Goal: Task Accomplishment & Management: Manage account settings

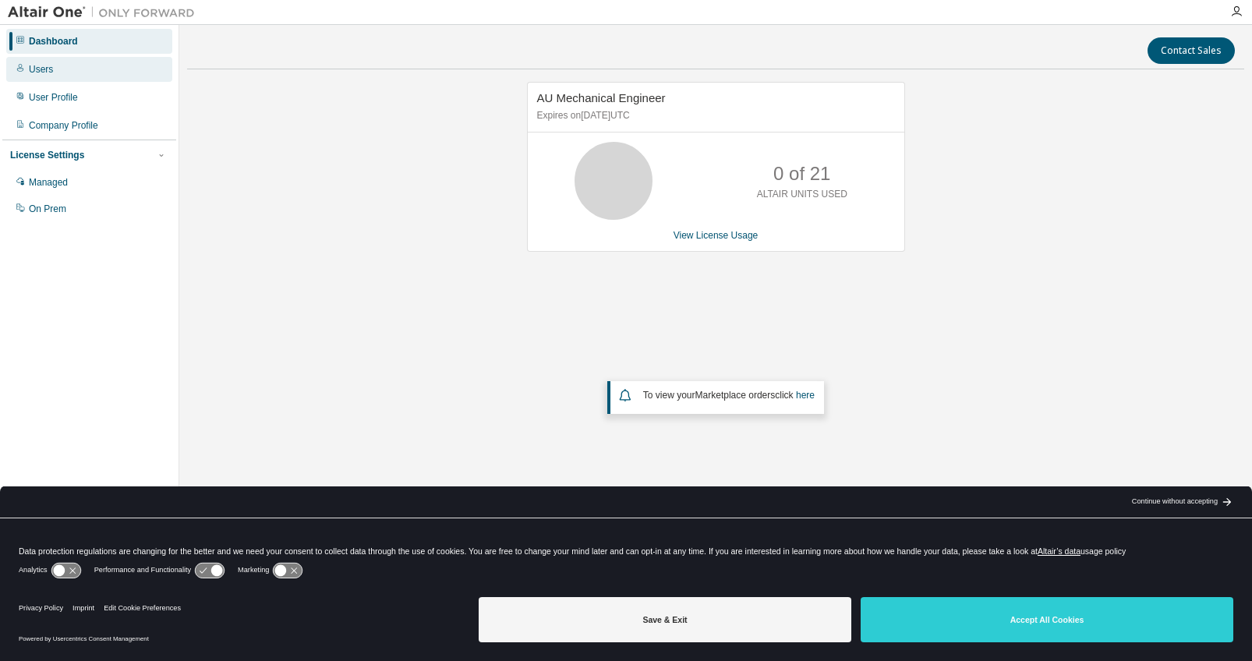
click at [57, 68] on div "Users" at bounding box center [89, 69] width 166 height 25
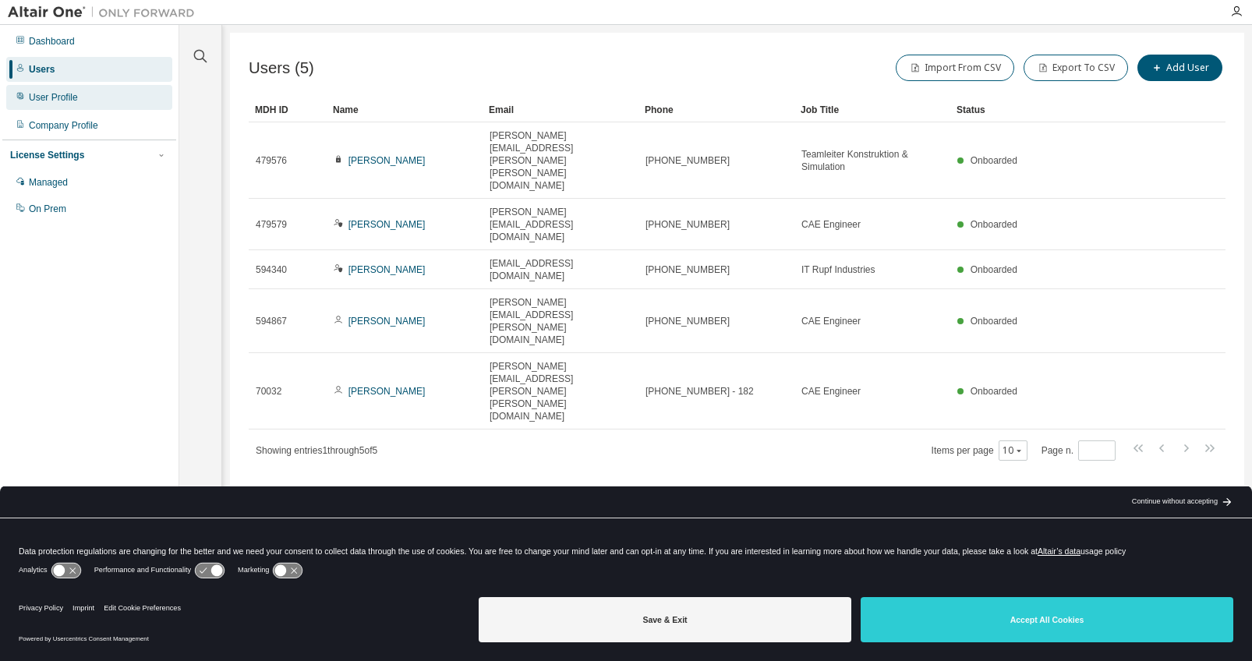
click at [76, 97] on div "User Profile" at bounding box center [53, 97] width 49 height 12
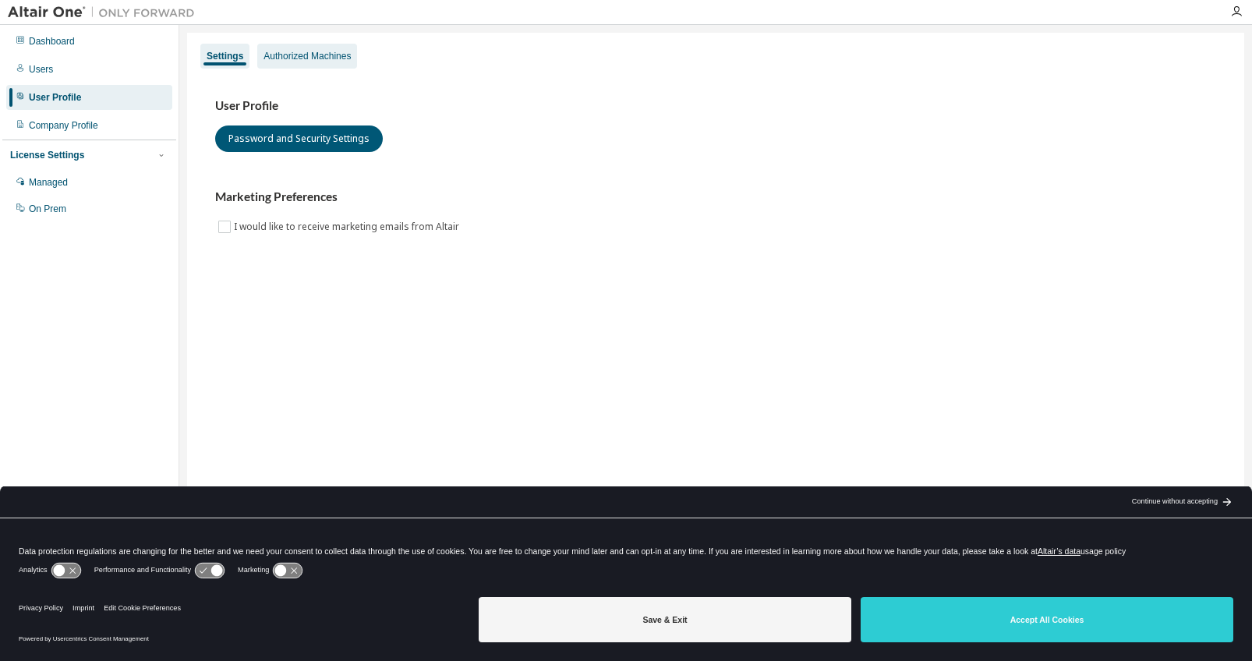
click at [290, 59] on div "Authorized Machines" at bounding box center [307, 56] width 87 height 12
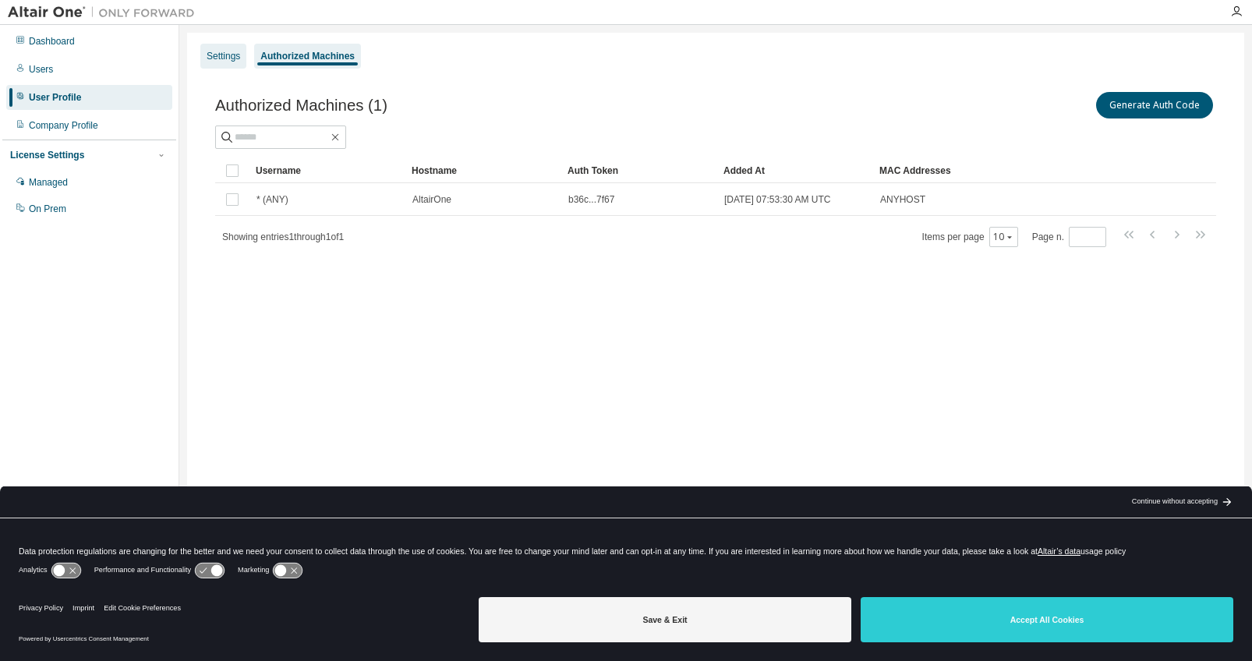
click at [219, 58] on div "Settings" at bounding box center [224, 56] width 34 height 12
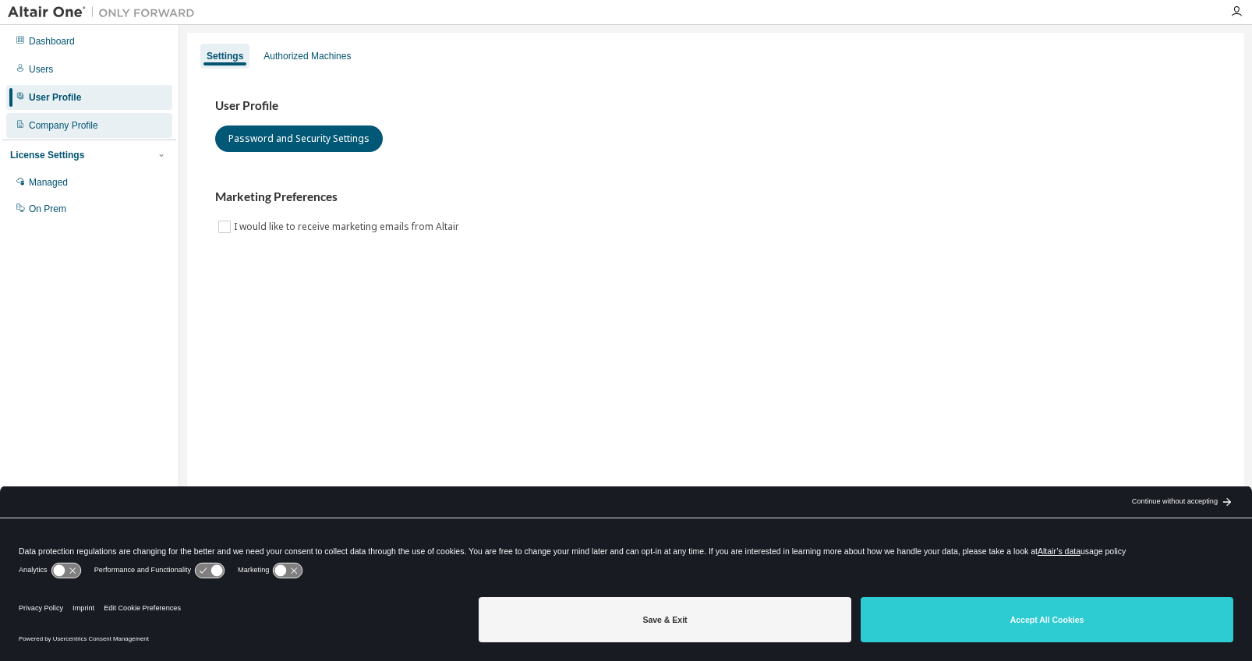
click at [87, 120] on div "Company Profile" at bounding box center [63, 125] width 69 height 12
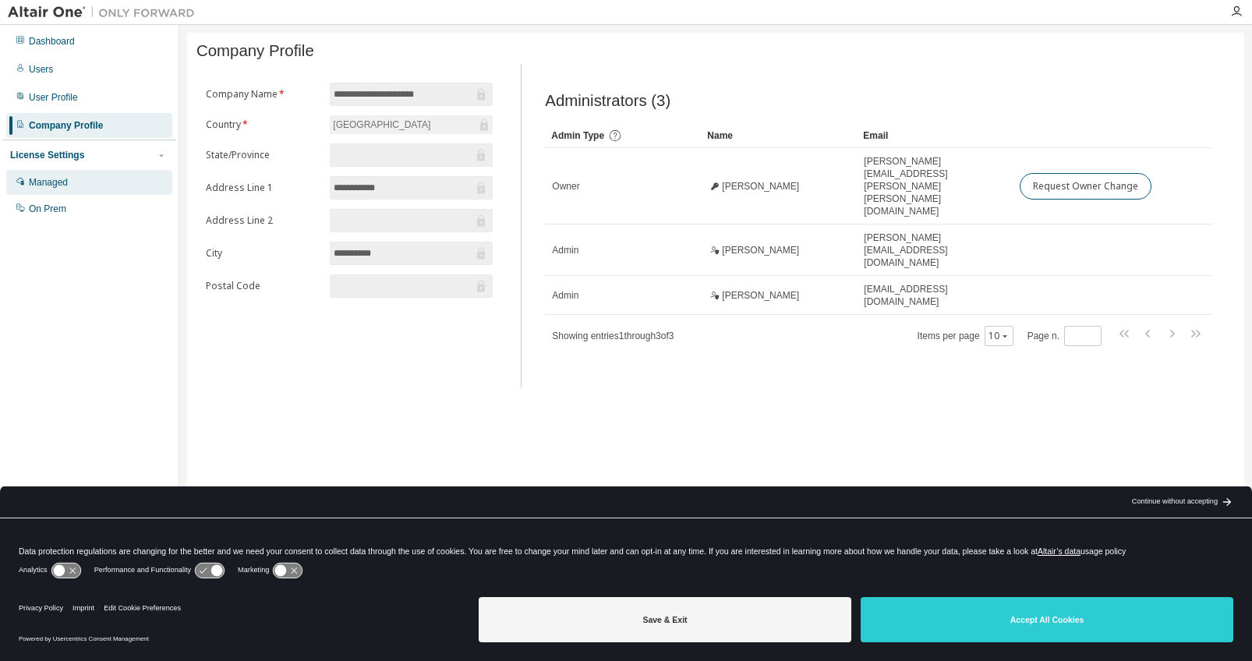
click at [80, 178] on div "Managed" at bounding box center [89, 182] width 166 height 25
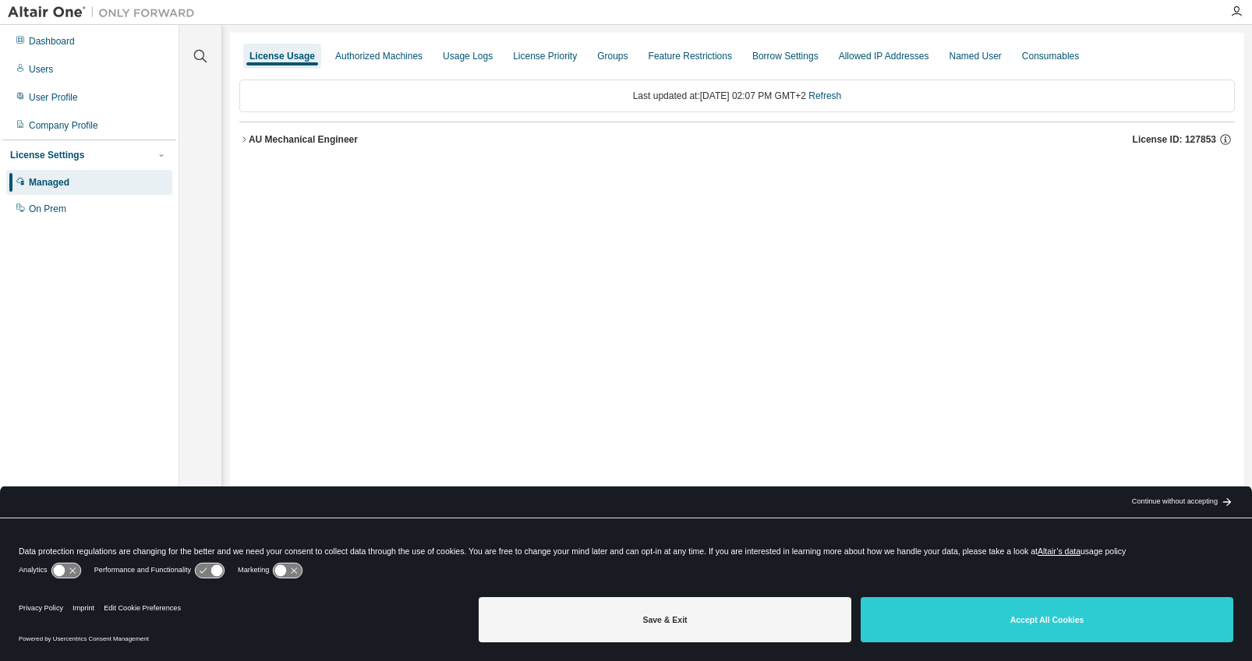
click at [243, 143] on icon "button" at bounding box center [243, 139] width 9 height 9
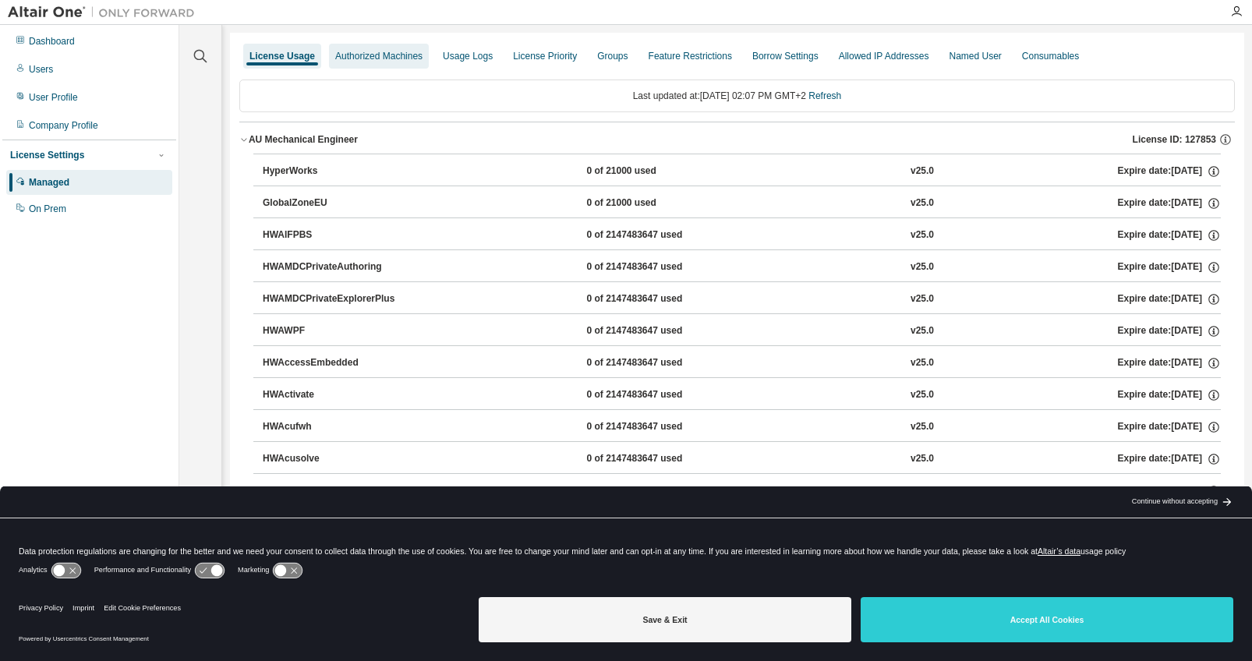
click at [417, 65] on div "Authorized Machines" at bounding box center [379, 56] width 100 height 25
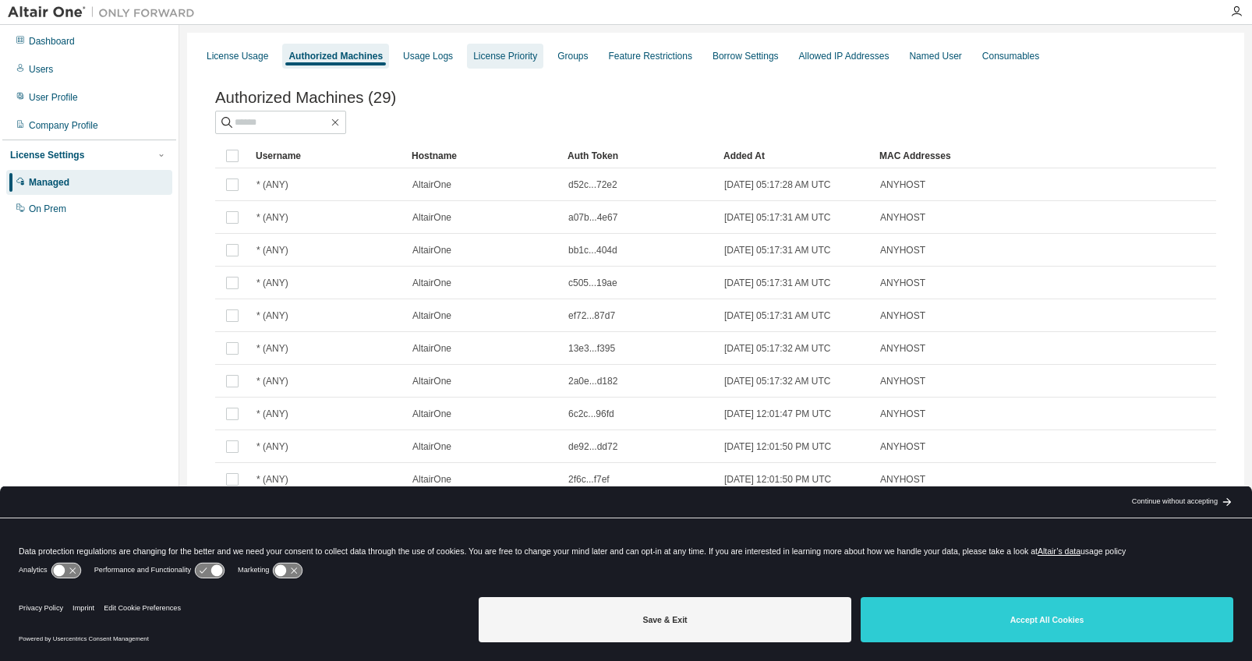
click at [494, 57] on div "License Priority" at bounding box center [505, 56] width 64 height 12
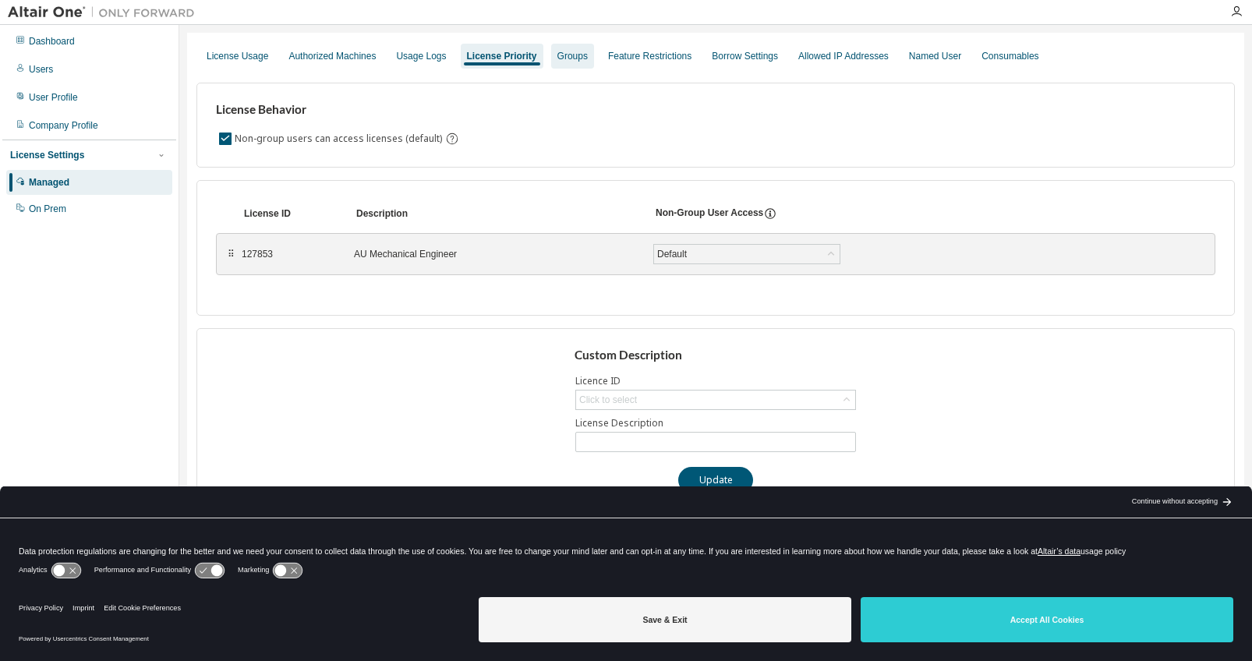
click at [587, 61] on div "Groups" at bounding box center [572, 56] width 30 height 12
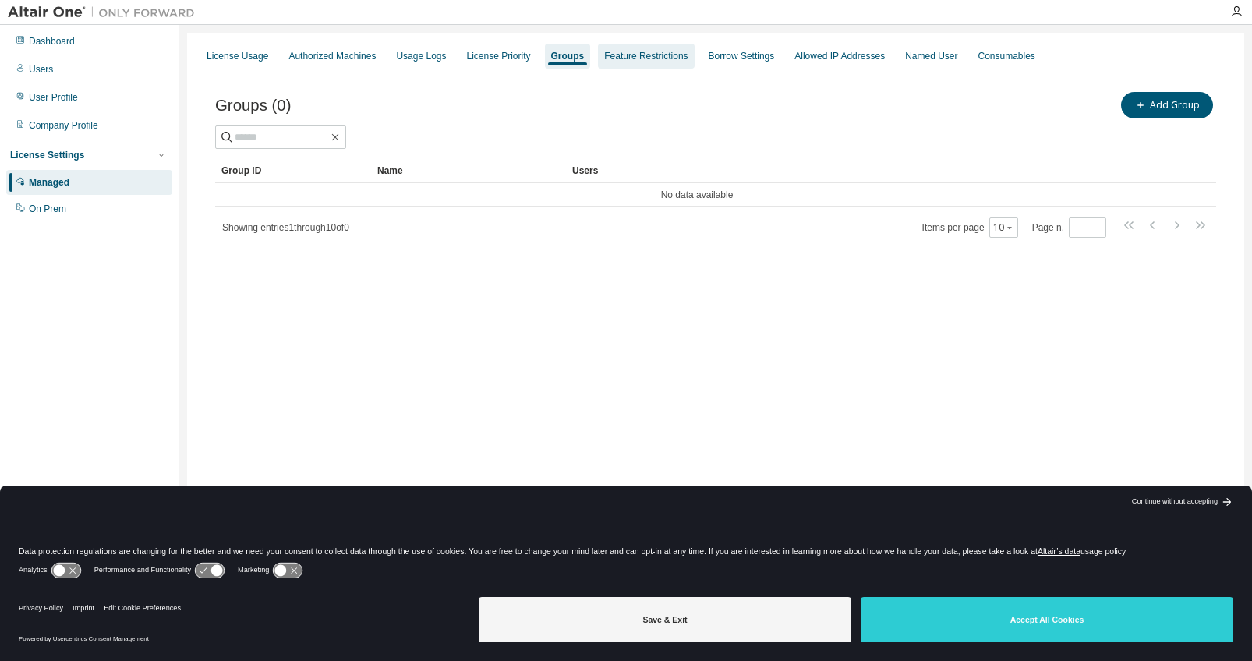
click at [659, 56] on div "Feature Restrictions" at bounding box center [645, 56] width 83 height 12
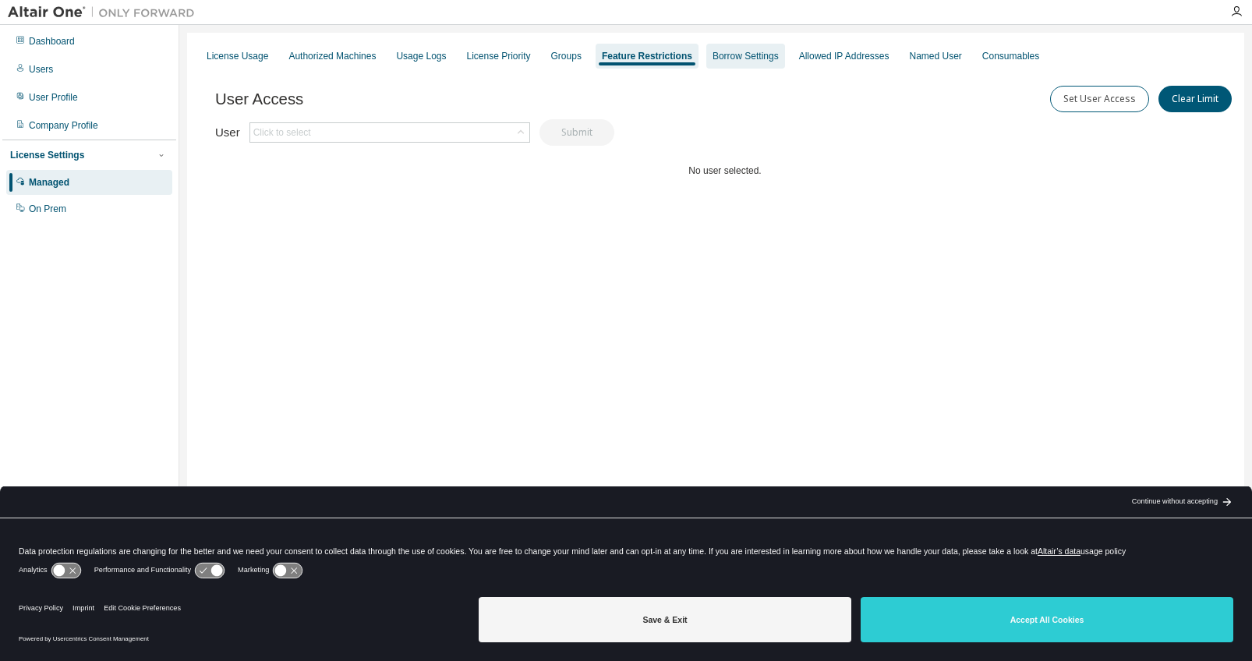
click at [749, 56] on div "Borrow Settings" at bounding box center [746, 56] width 66 height 12
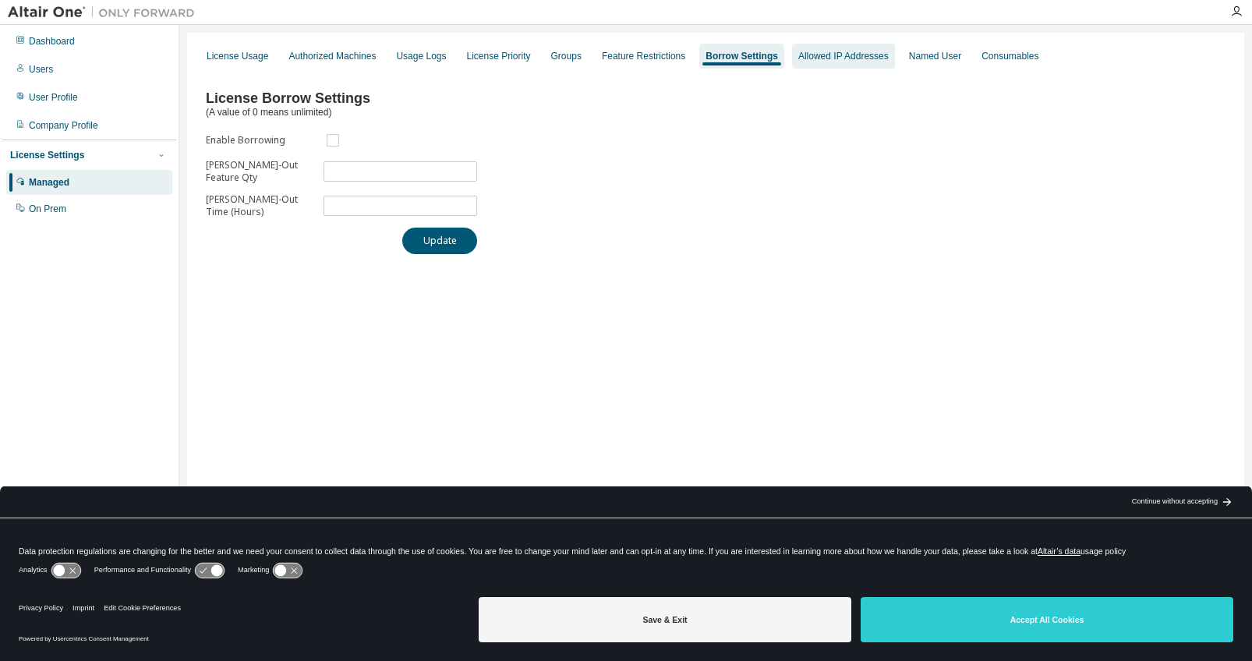
click at [837, 51] on div "Allowed IP Addresses" at bounding box center [843, 56] width 90 height 12
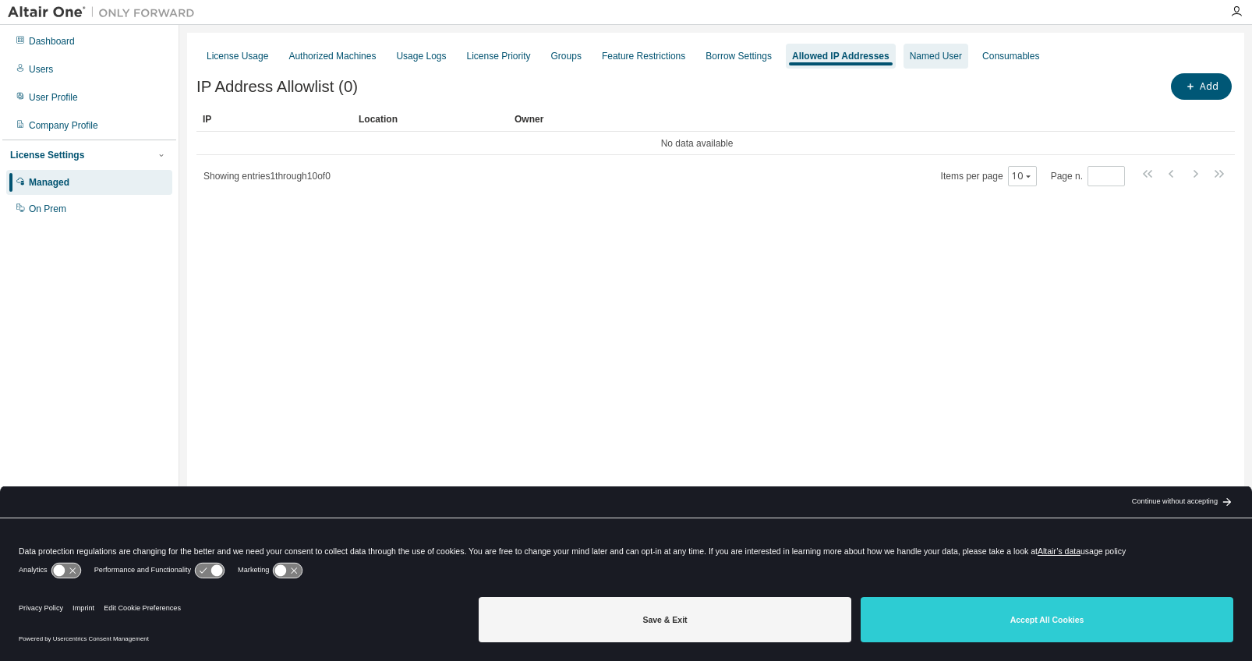
click at [949, 52] on div "Named User" at bounding box center [936, 56] width 52 height 12
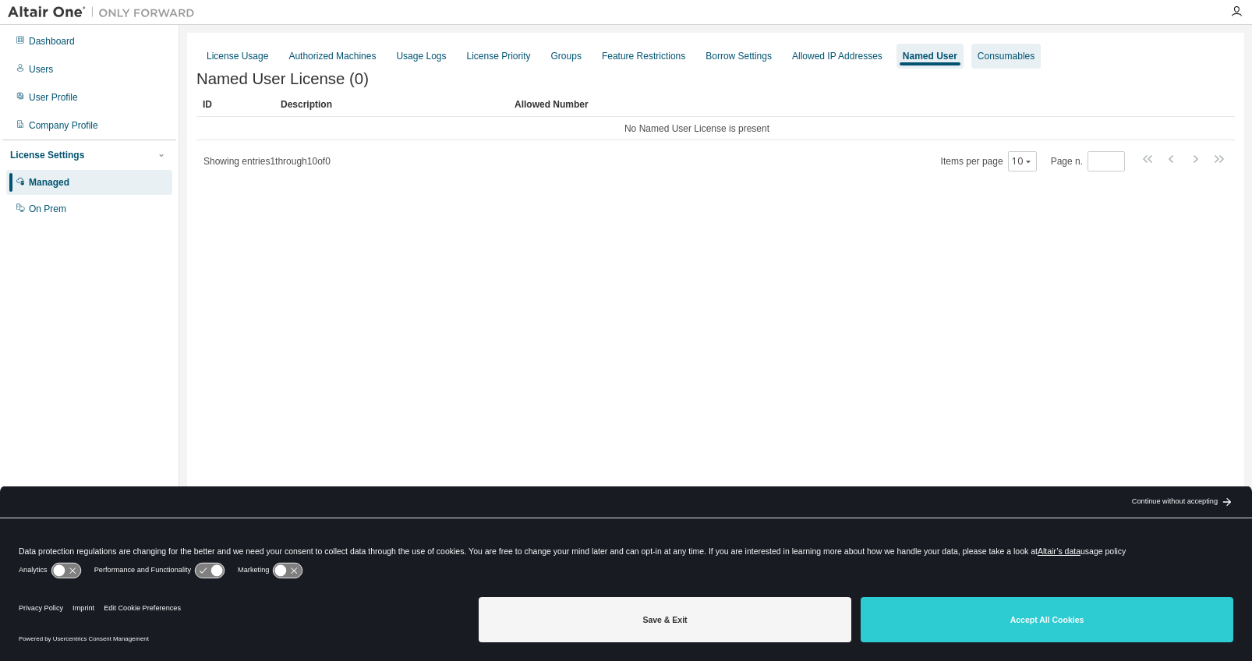
click at [1035, 61] on div "Consumables" at bounding box center [1006, 56] width 57 height 12
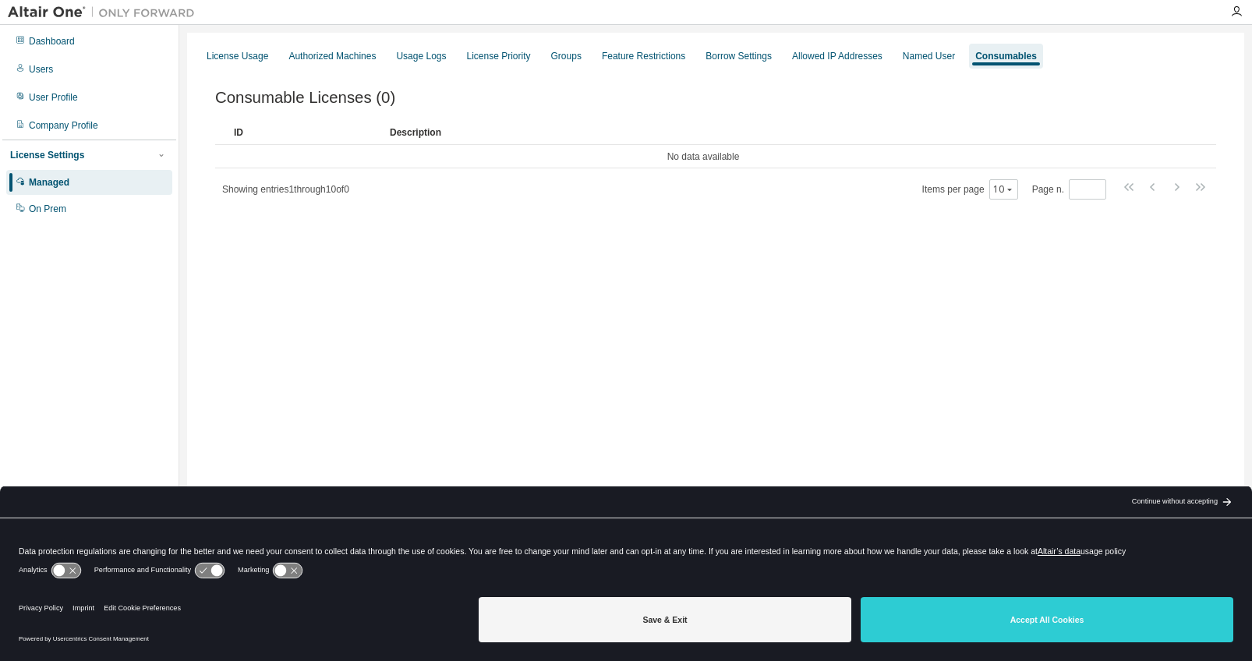
click at [235, 69] on div "License Usage Authorized Machines Usage Logs License Priority Groups Feature Re…" at bounding box center [715, 56] width 1039 height 28
click at [236, 65] on div "License Usage" at bounding box center [237, 56] width 74 height 25
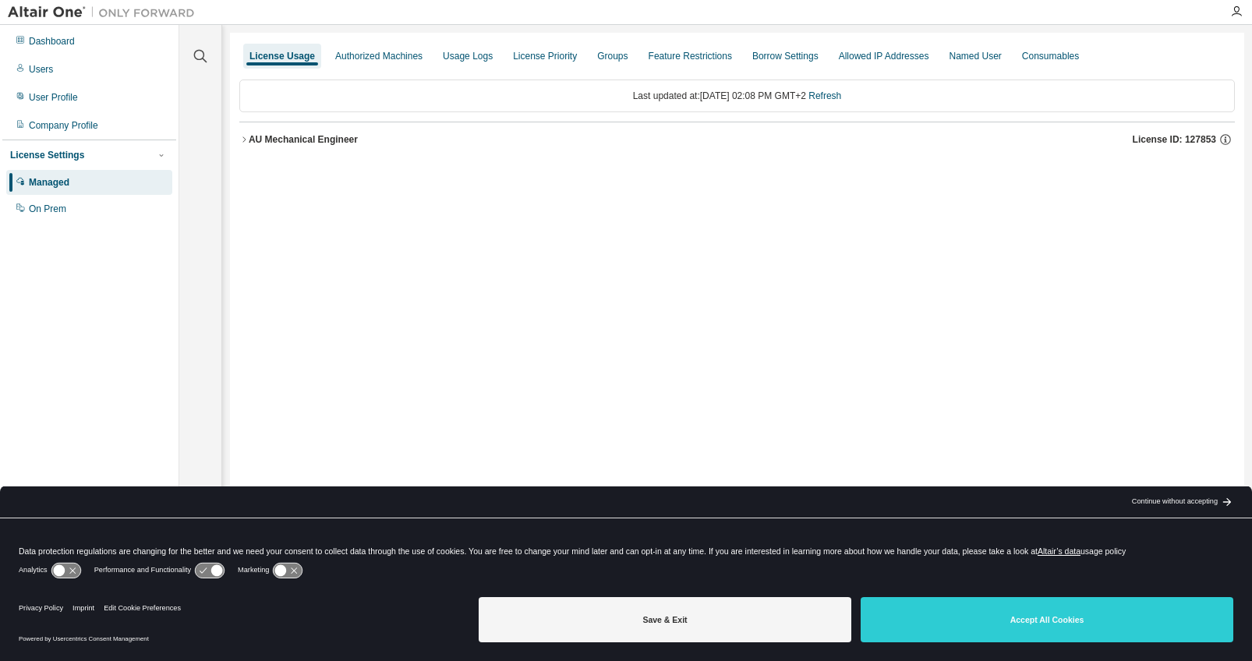
click at [236, 139] on div "License Usage Authorized Machines Usage Logs License Priority Groups Feature Re…" at bounding box center [737, 320] width 1014 height 575
click at [242, 139] on icon "button" at bounding box center [243, 139] width 9 height 9
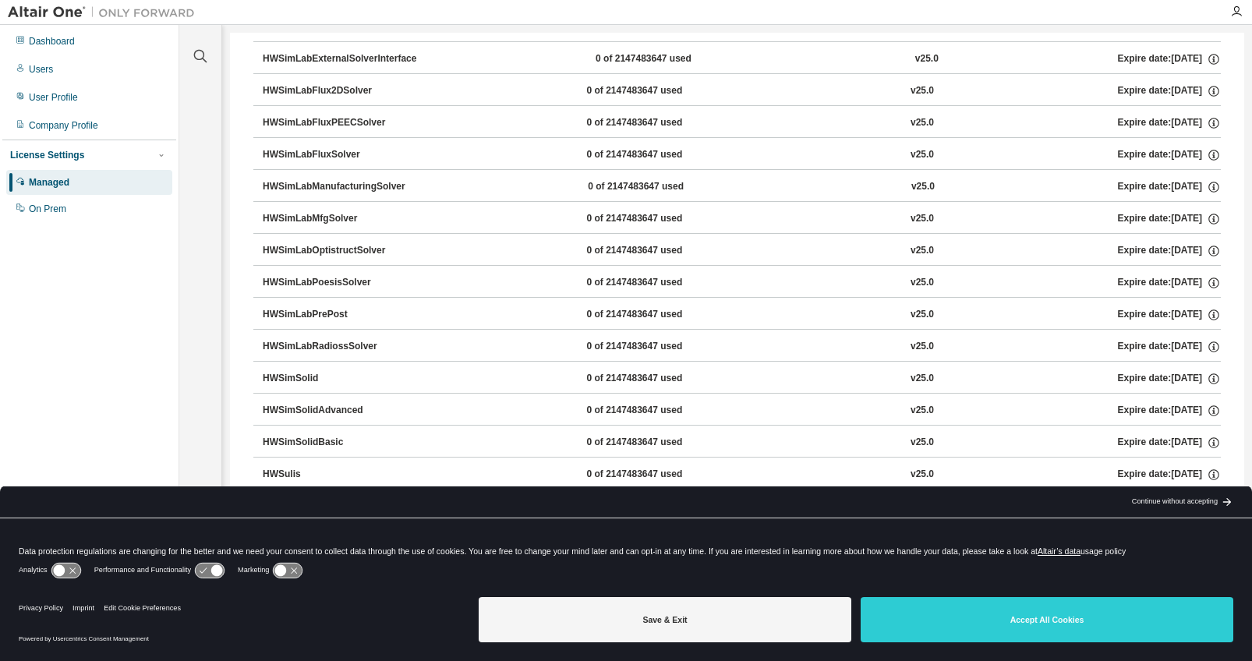
scroll to position [10315, 0]
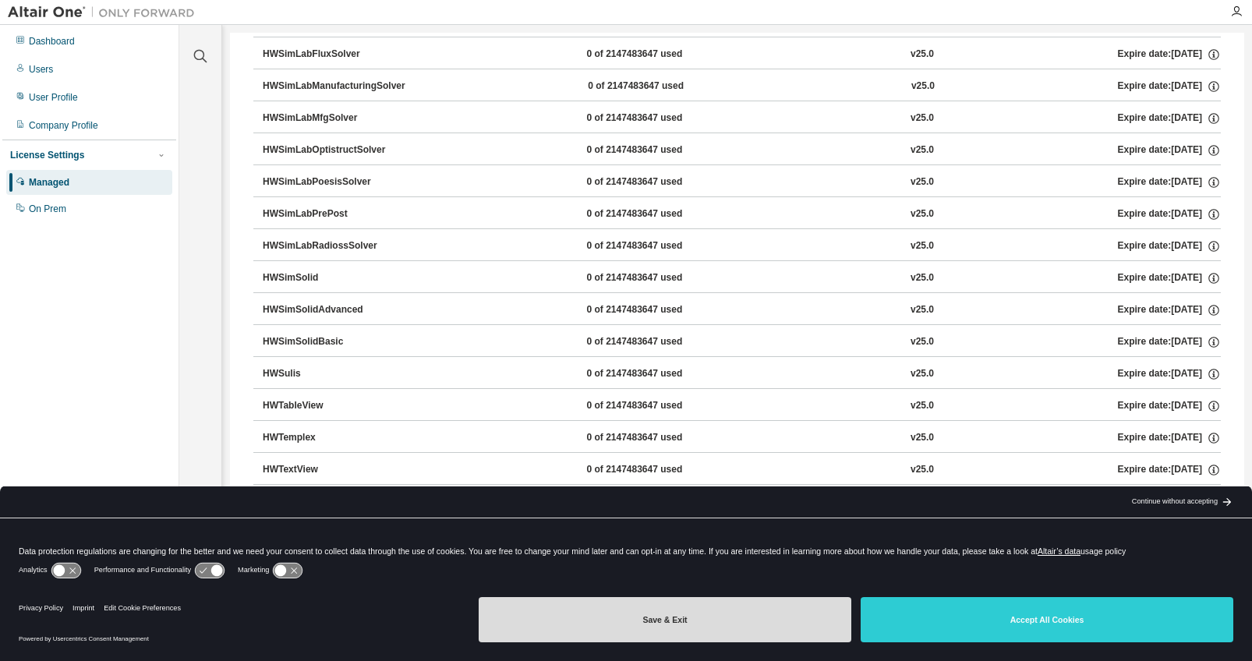
click at [753, 638] on button "Save & Exit" at bounding box center [665, 619] width 373 height 45
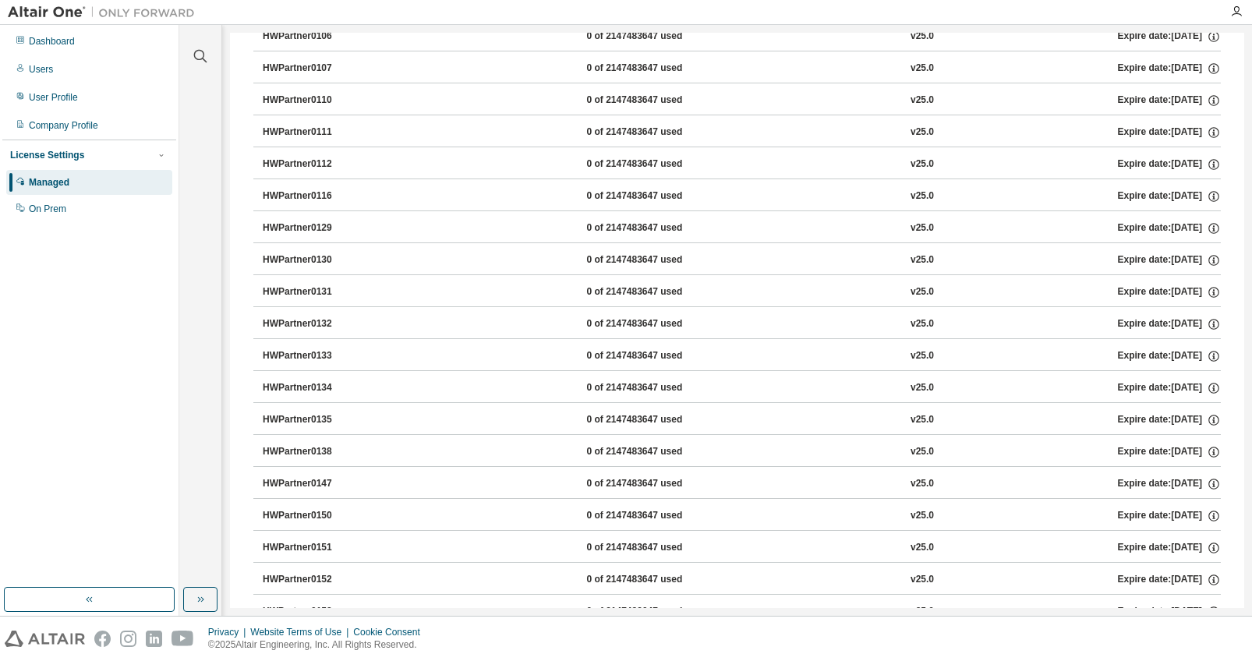
scroll to position [7742, 0]
click at [50, 211] on div "On Prem" at bounding box center [47, 209] width 37 height 12
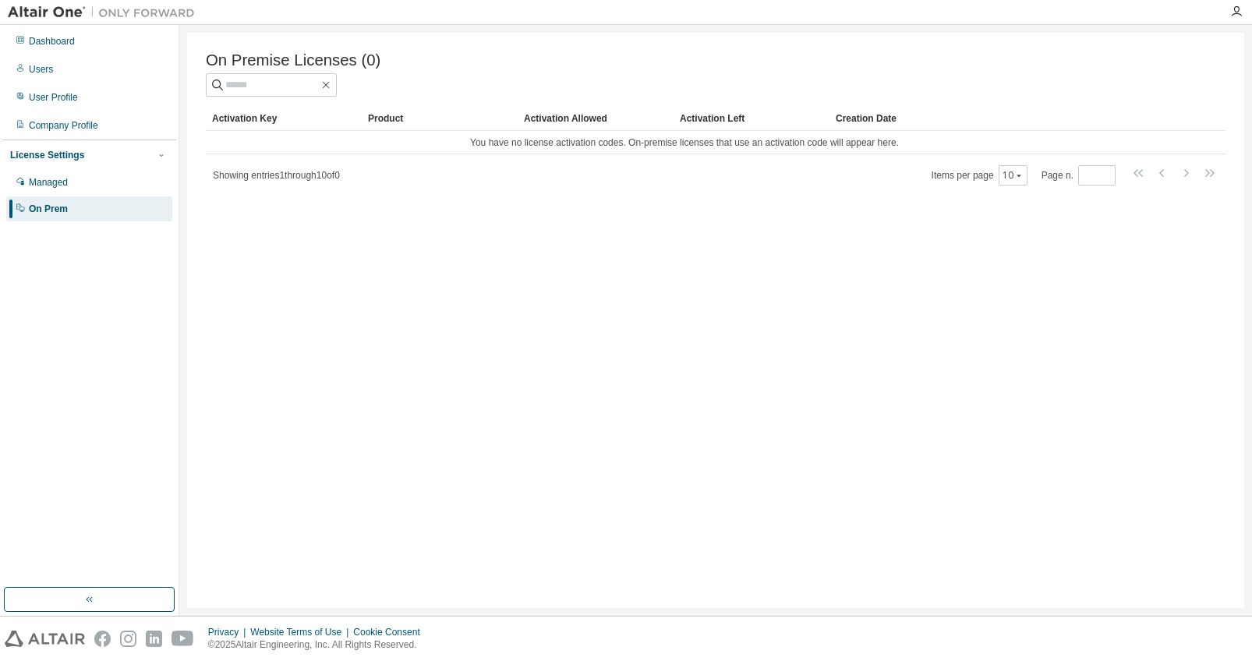
click at [384, 116] on div "Product" at bounding box center [439, 118] width 143 height 25
click at [68, 180] on div "Managed" at bounding box center [48, 182] width 39 height 12
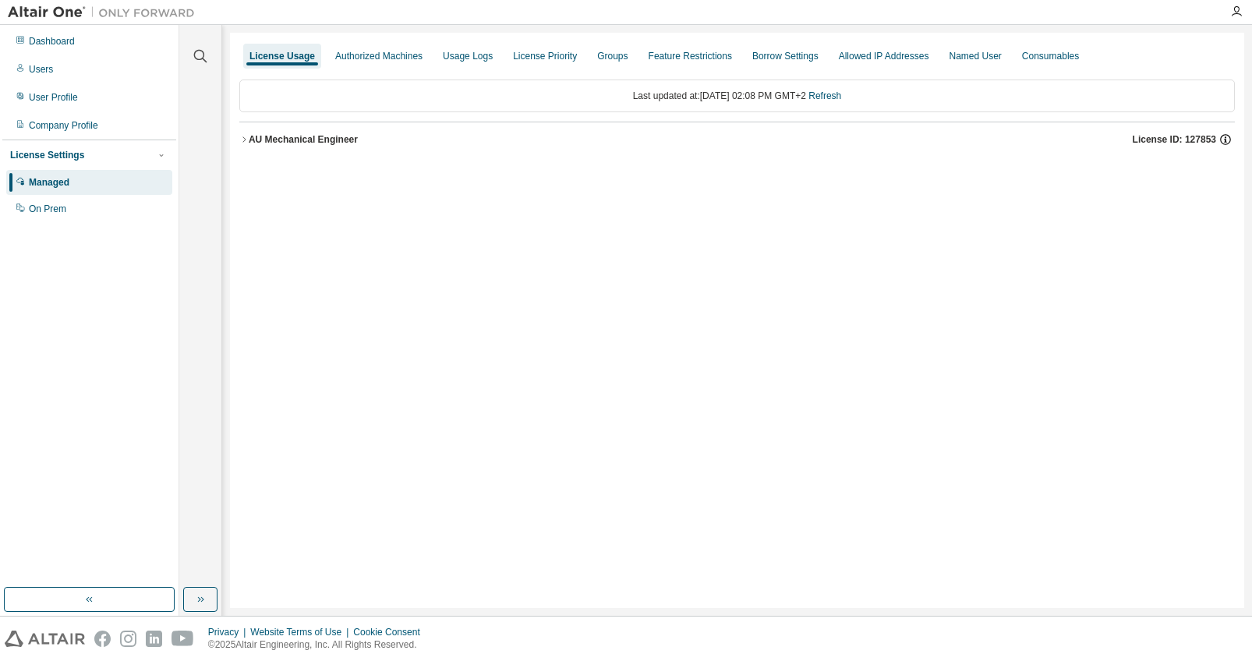
click at [1227, 140] on icon "button" at bounding box center [1226, 140] width 14 height 14
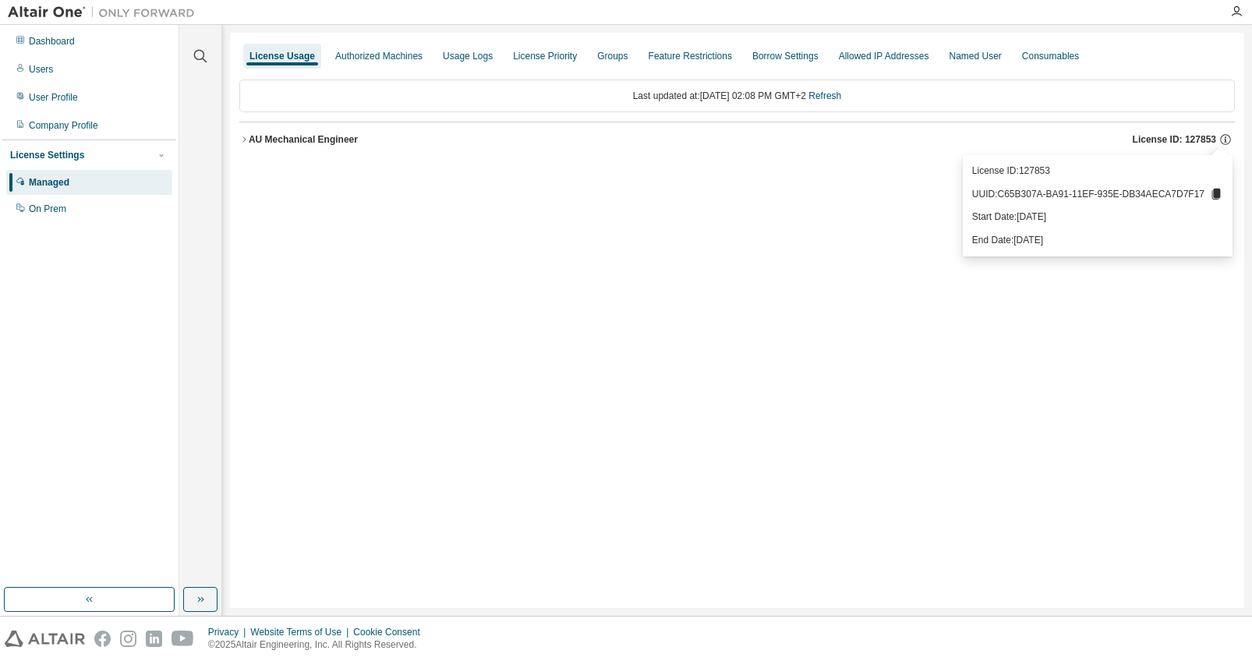
click at [1196, 375] on div "License Usage Authorized Machines Usage Logs License Priority Groups Feature Re…" at bounding box center [737, 320] width 1014 height 575
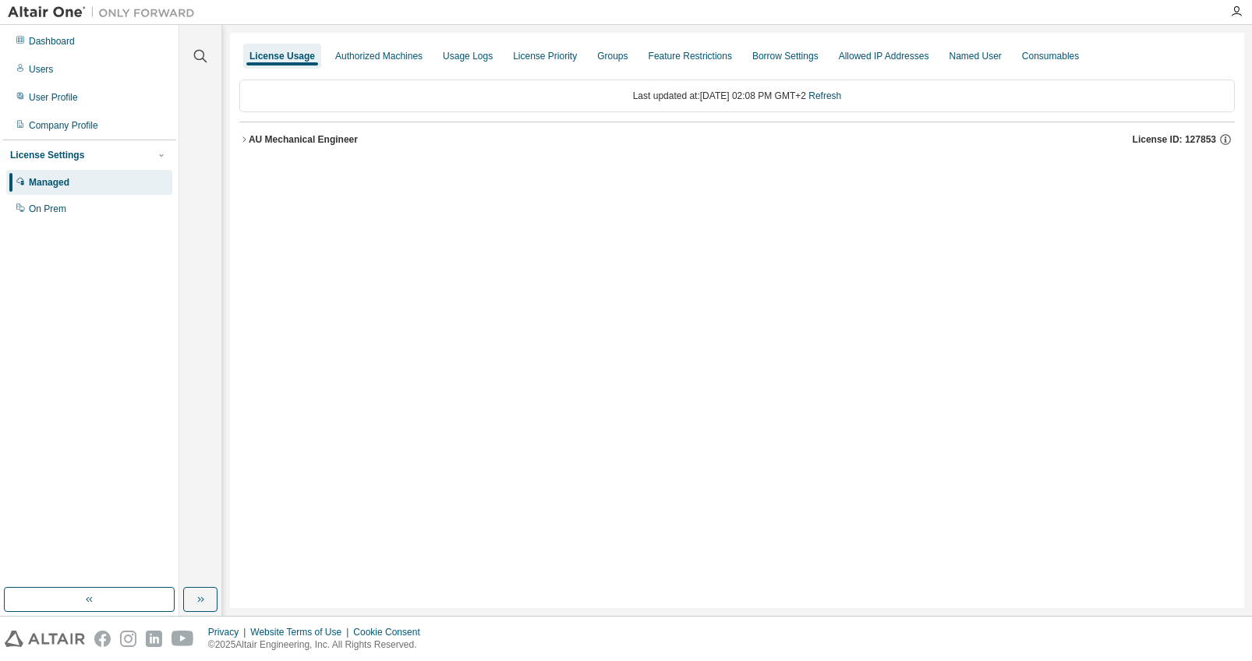
click at [239, 134] on button "AU Mechanical Engineer License ID: 127853" at bounding box center [737, 139] width 996 height 34
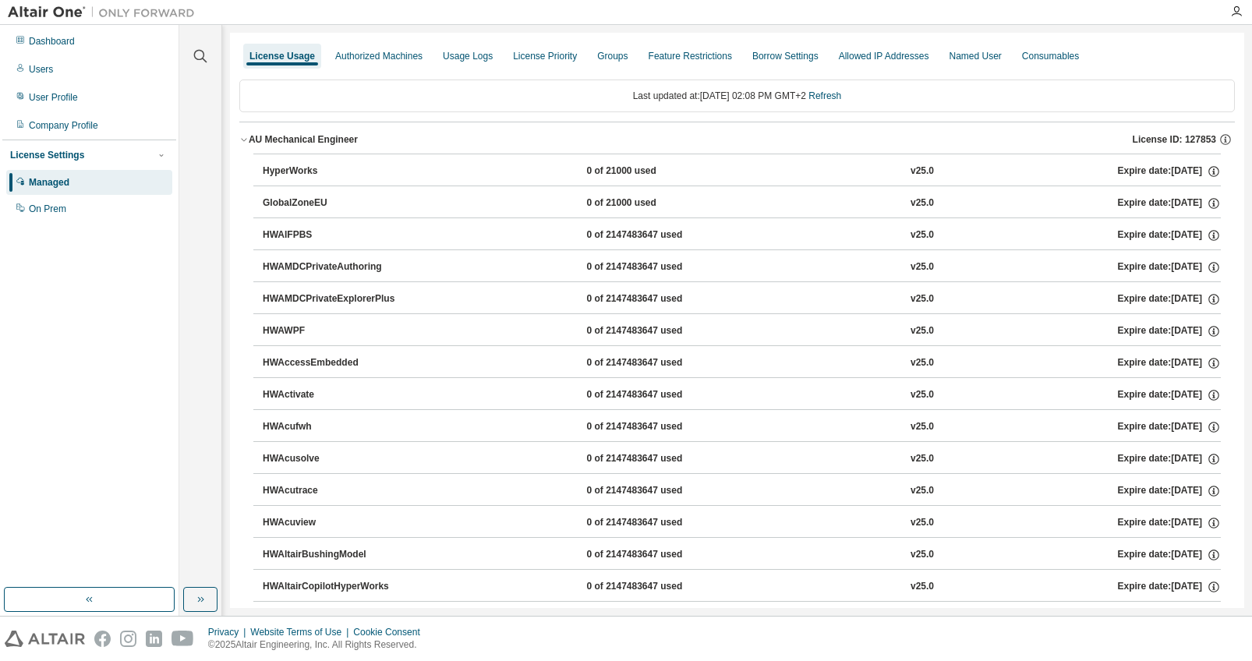
click at [292, 171] on div "HyperWorks" at bounding box center [333, 172] width 140 height 14
click at [1208, 172] on icon "button" at bounding box center [1214, 172] width 14 height 14
click at [164, 376] on div "Dashboard Users User Profile Company Profile License Settings Managed On Prem" at bounding box center [89, 306] width 174 height 558
click at [106, 331] on div "Dashboard Users User Profile Company Profile License Settings Managed On Prem" at bounding box center [89, 306] width 174 height 558
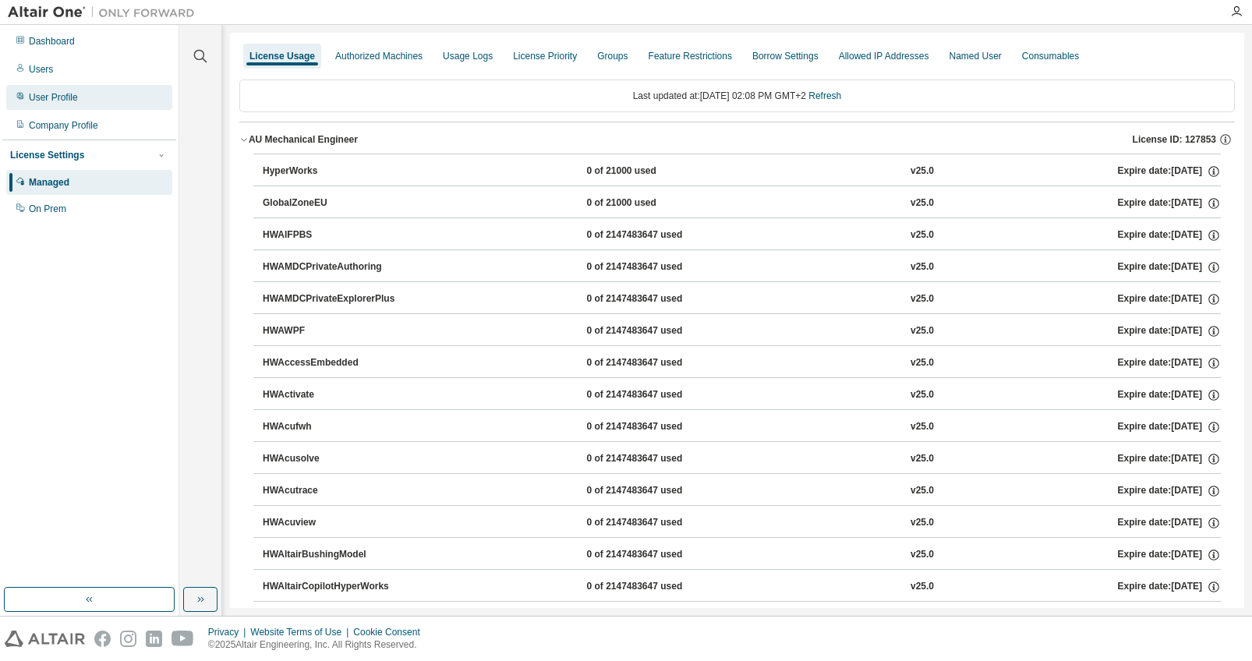
click at [82, 95] on div "User Profile" at bounding box center [89, 97] width 166 height 25
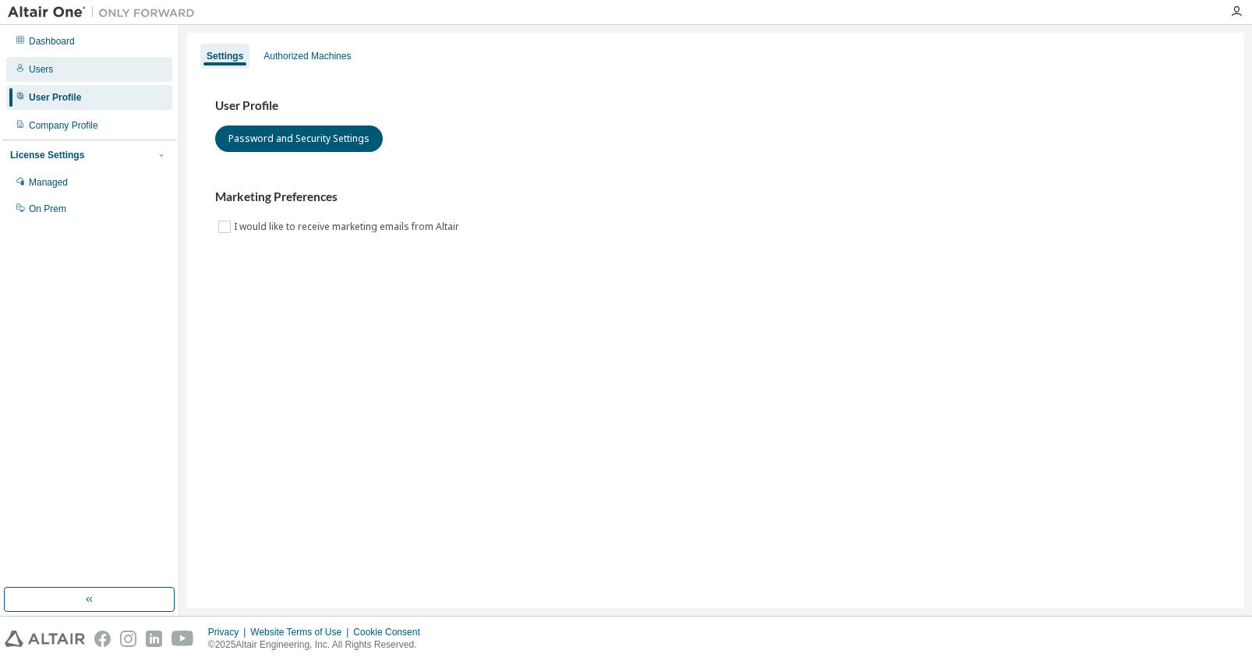
click at [62, 63] on div "Users" at bounding box center [89, 69] width 166 height 25
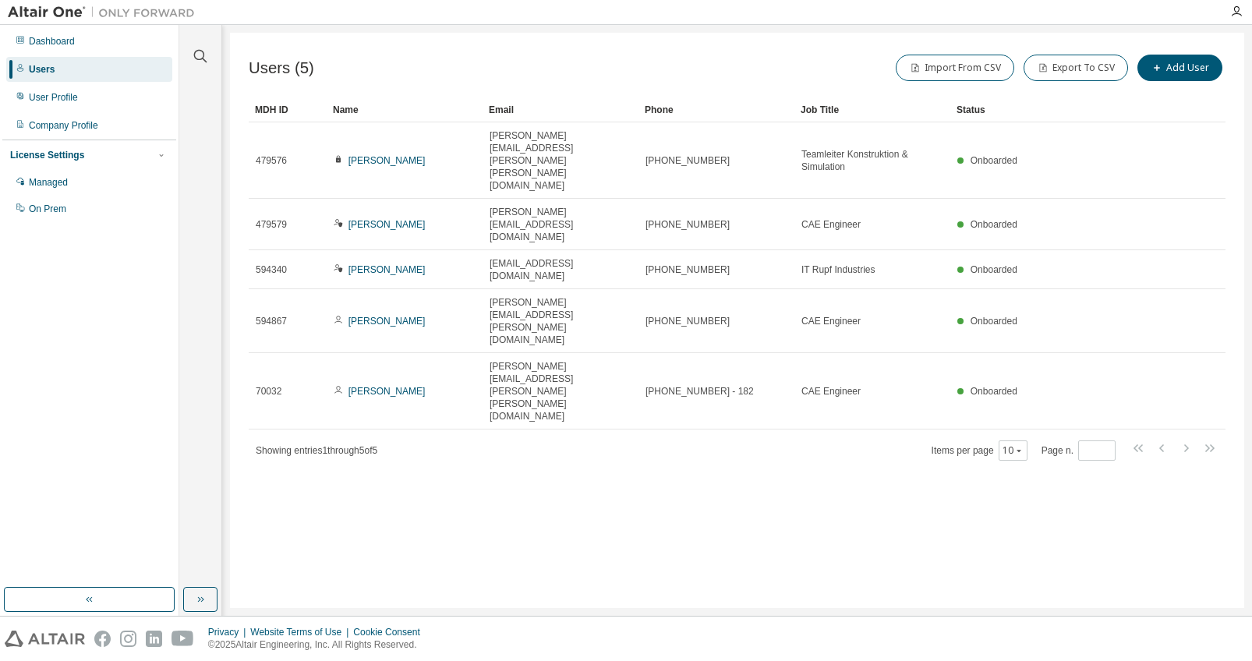
click at [451, 434] on div "Users (5) Import From CSV Export To CSV Add User Clear Load Save Save As Field …" at bounding box center [737, 320] width 1014 height 575
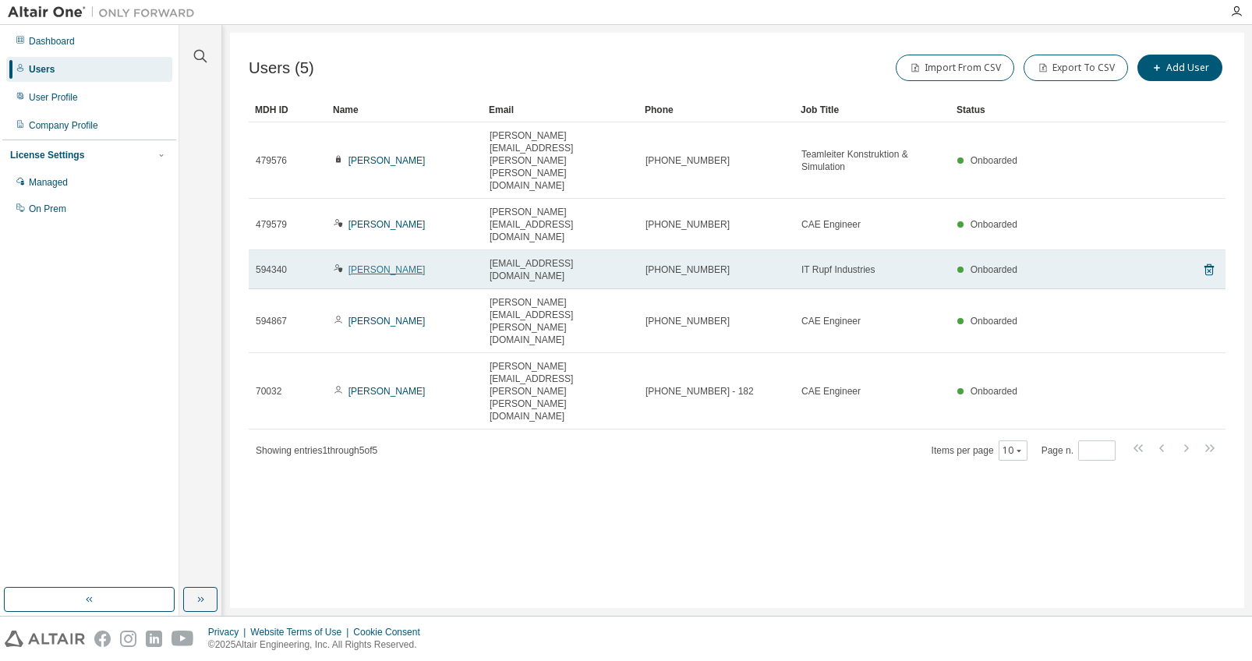
click at [419, 264] on link "Sebastian Laufenberg" at bounding box center [387, 269] width 77 height 11
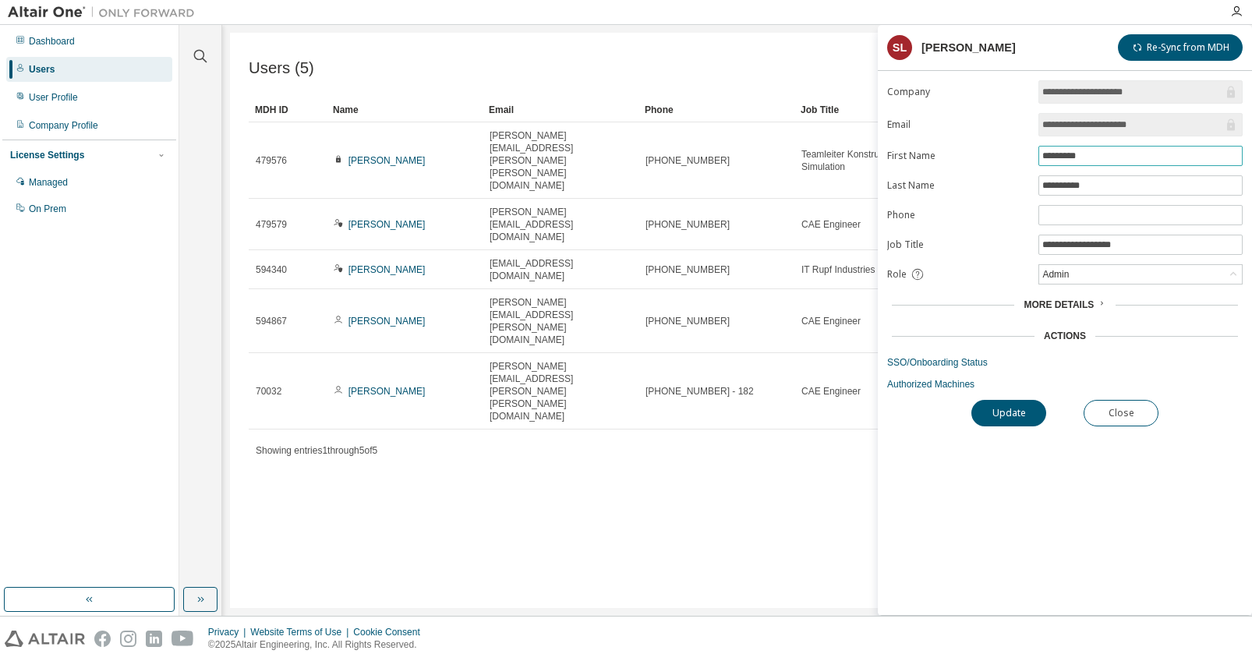
click at [1138, 154] on input "*********" at bounding box center [1140, 156] width 196 height 12
drag, startPoint x: 1138, startPoint y: 154, endPoint x: 1028, endPoint y: 156, distance: 109.2
click at [1028, 156] on form "**********" at bounding box center [1065, 235] width 356 height 310
type input "****"
type input "**********"
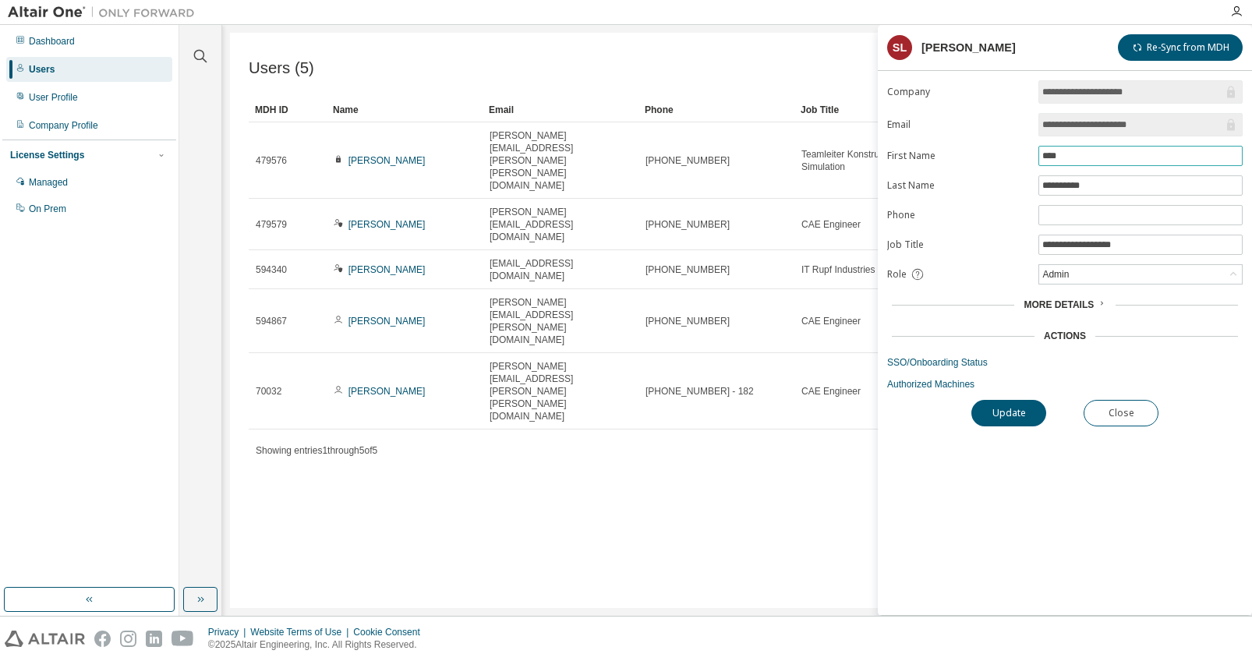
drag, startPoint x: 1085, startPoint y: 157, endPoint x: 1042, endPoint y: 157, distance: 42.9
click at [1042, 157] on input "****" at bounding box center [1140, 156] width 196 height 12
click at [1107, 188] on input "**********" at bounding box center [1140, 185] width 196 height 12
drag, startPoint x: 1107, startPoint y: 188, endPoint x: 1033, endPoint y: 188, distance: 74.1
click at [1033, 188] on form "**********" at bounding box center [1065, 235] width 356 height 310
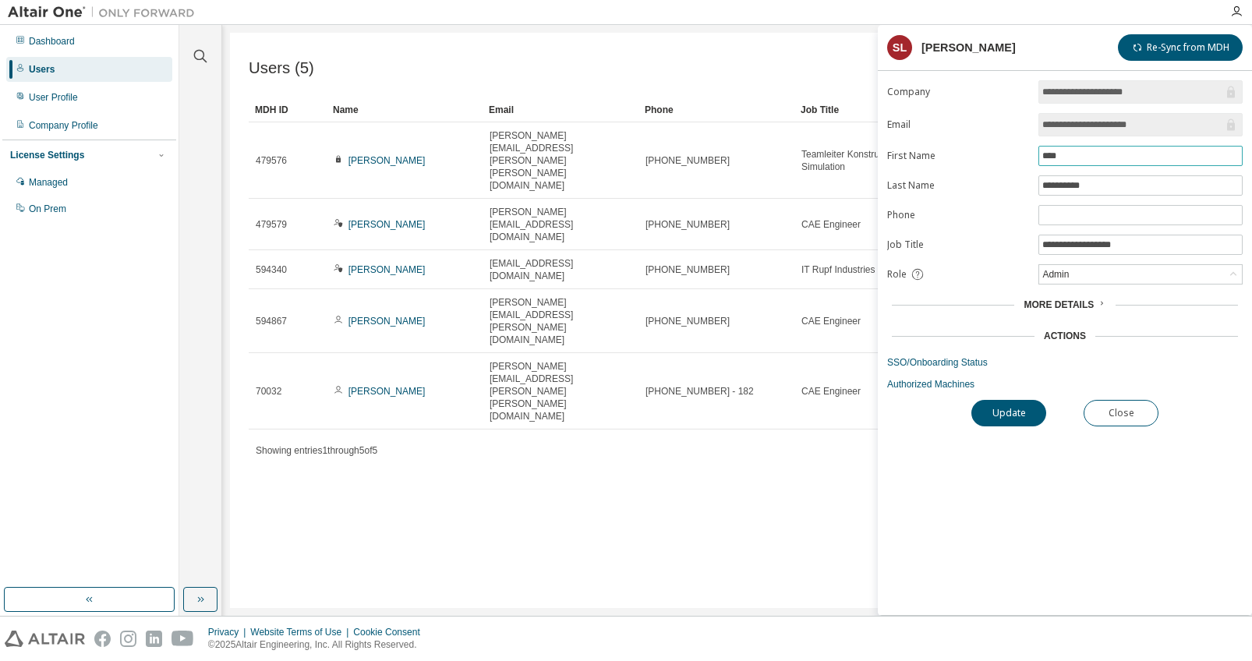
drag, startPoint x: 1088, startPoint y: 154, endPoint x: 1015, endPoint y: 156, distance: 72.5
click at [1015, 156] on form "**********" at bounding box center [1065, 235] width 356 height 310
type input "**********"
type input "****"
click at [1024, 412] on button "Update" at bounding box center [1009, 413] width 75 height 27
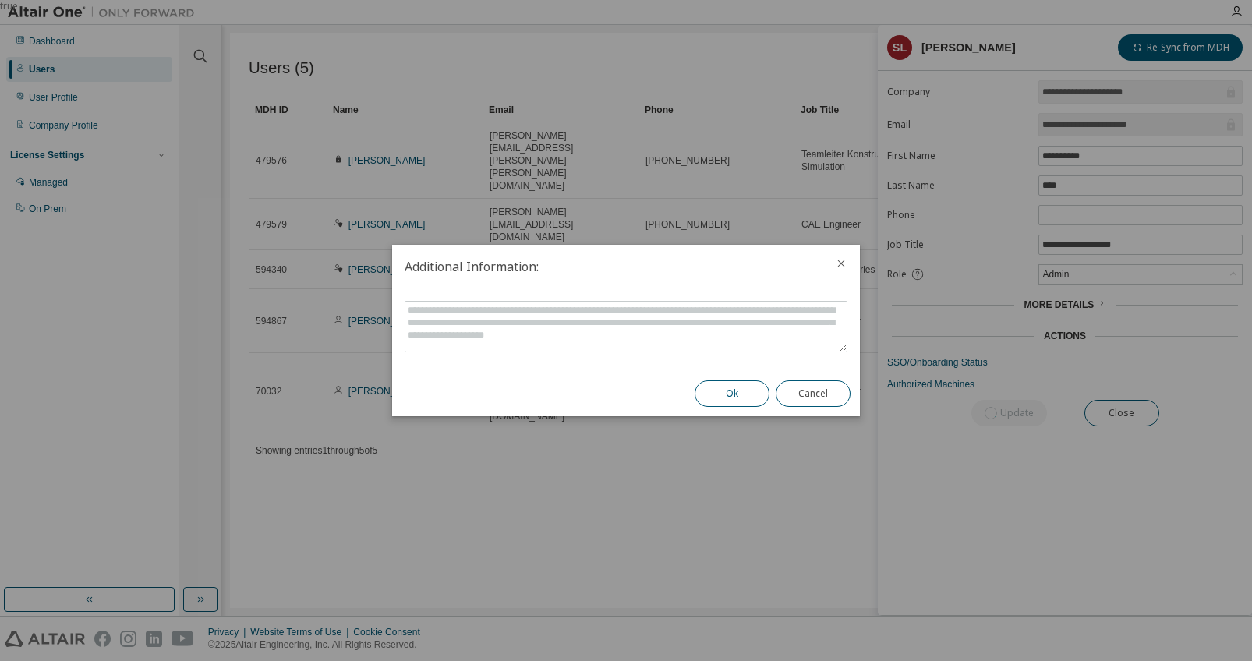
click at [720, 398] on button "Ok" at bounding box center [732, 393] width 75 height 27
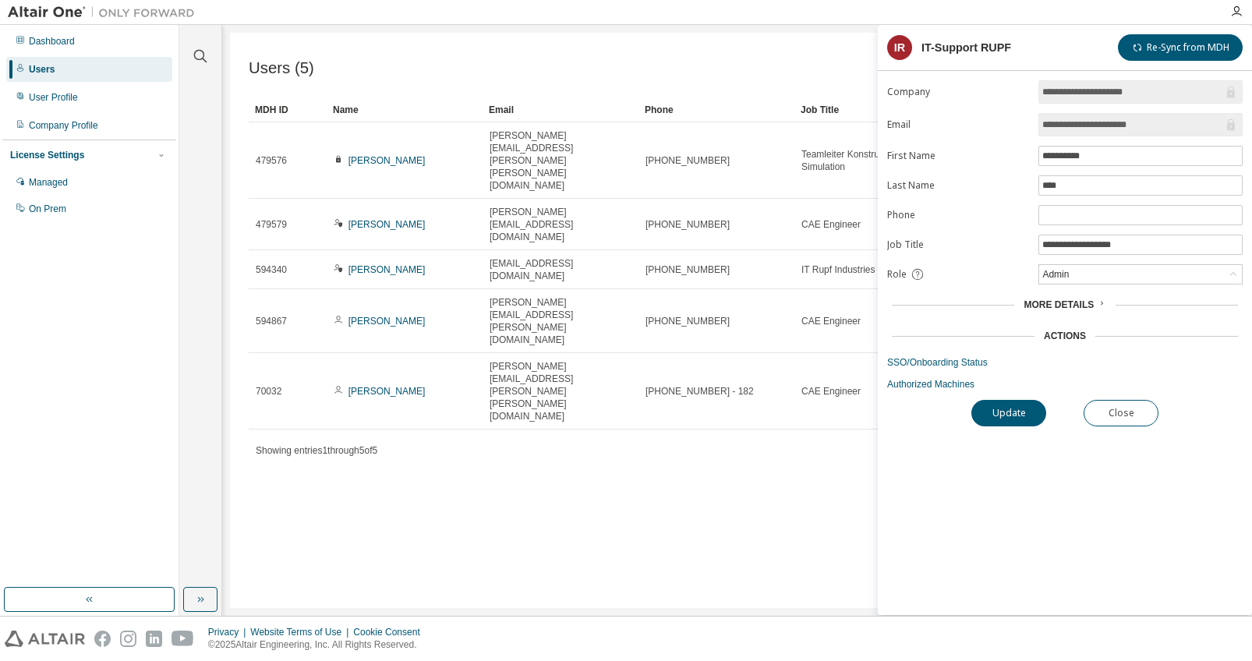
click at [469, 493] on div "Users (5) Import From CSV Export To CSV Add User Clear Load Save Save As Field …" at bounding box center [737, 320] width 1014 height 575
click at [61, 102] on div "User Profile" at bounding box center [53, 97] width 49 height 12
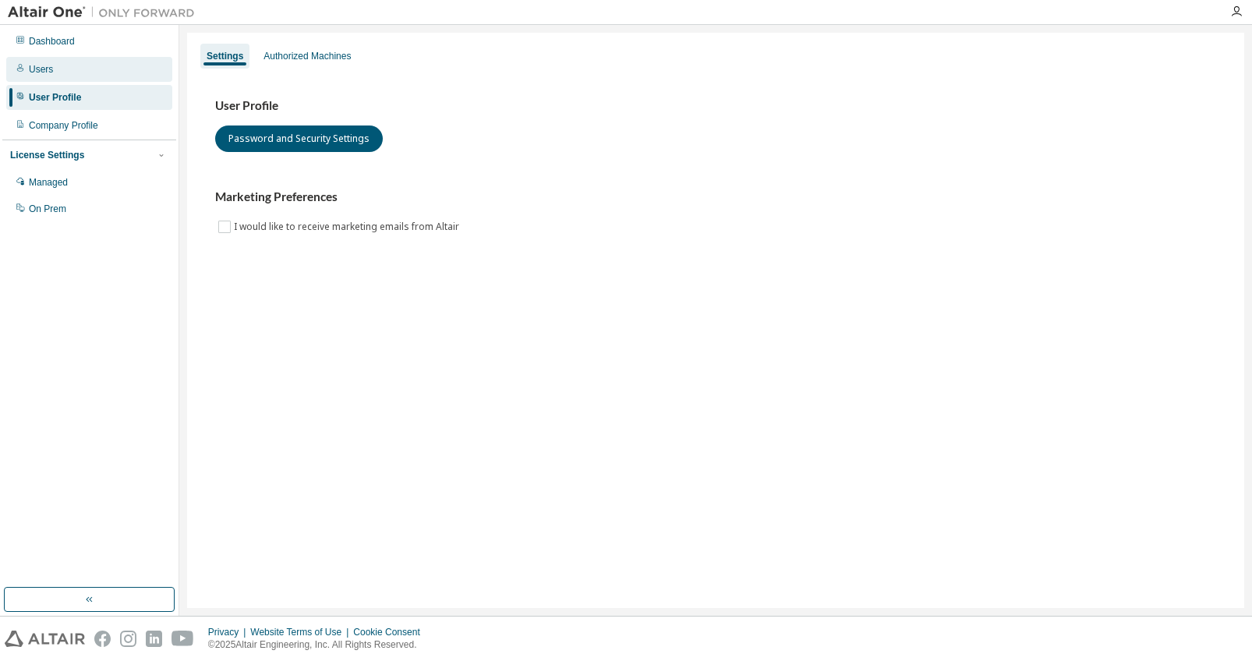
click at [55, 73] on div "Users" at bounding box center [89, 69] width 166 height 25
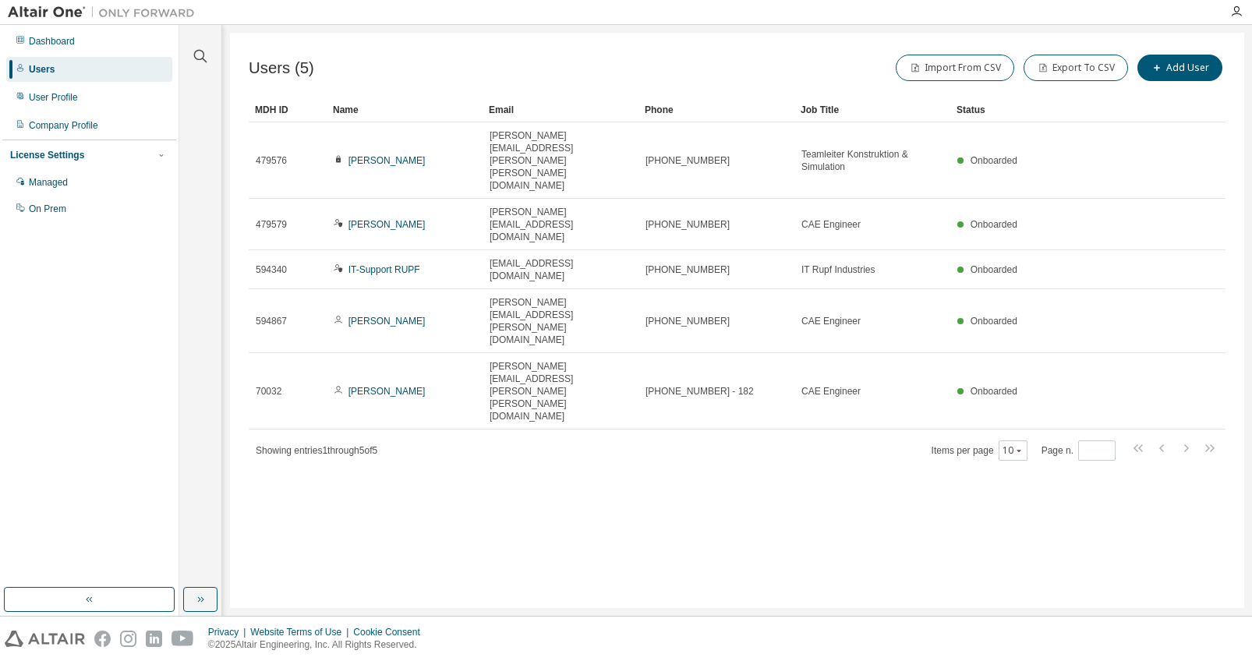
click at [217, 405] on div "Clear all Status Onboarded Pending Sent Delivered Bounced Under Review Revoked …" at bounding box center [200, 306] width 37 height 558
click at [85, 500] on div "Dashboard Users User Profile Company Profile License Settings Managed On Prem" at bounding box center [89, 306] width 174 height 558
drag, startPoint x: 79, startPoint y: 370, endPoint x: 84, endPoint y: 363, distance: 8.3
click at [79, 370] on div "Dashboard Users User Profile Company Profile License Settings Managed On Prem" at bounding box center [89, 306] width 174 height 558
click at [72, 179] on div "Managed" at bounding box center [89, 182] width 166 height 25
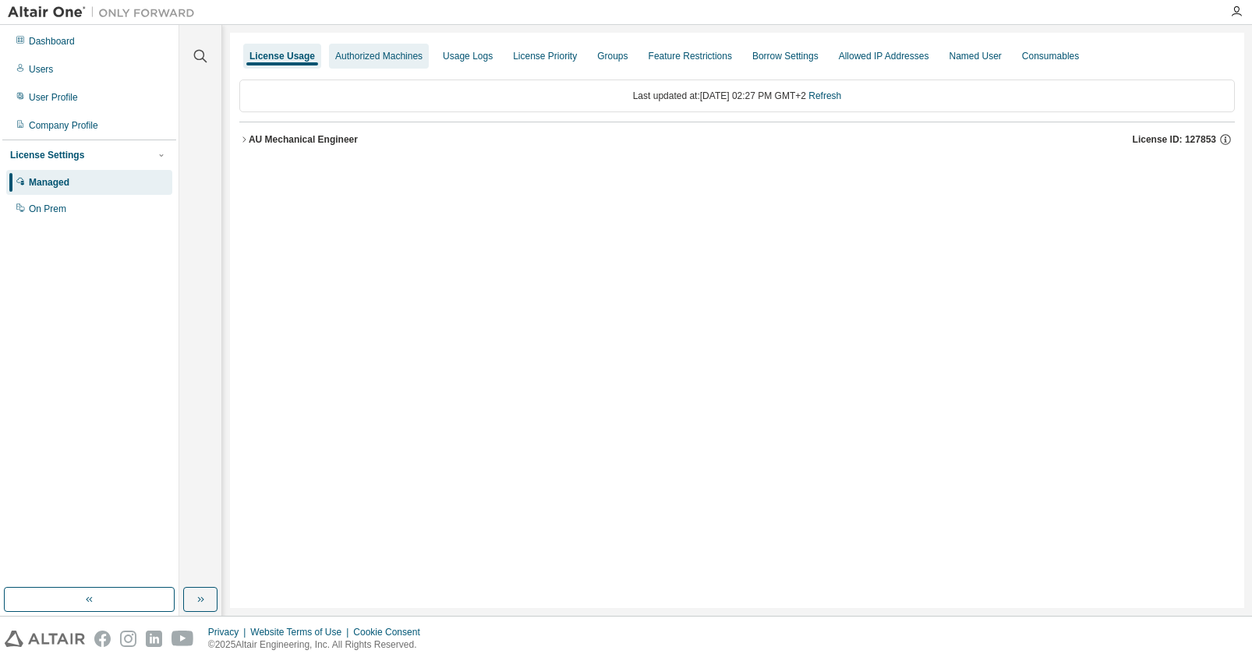
click at [359, 57] on div "Authorized Machines" at bounding box center [378, 56] width 87 height 12
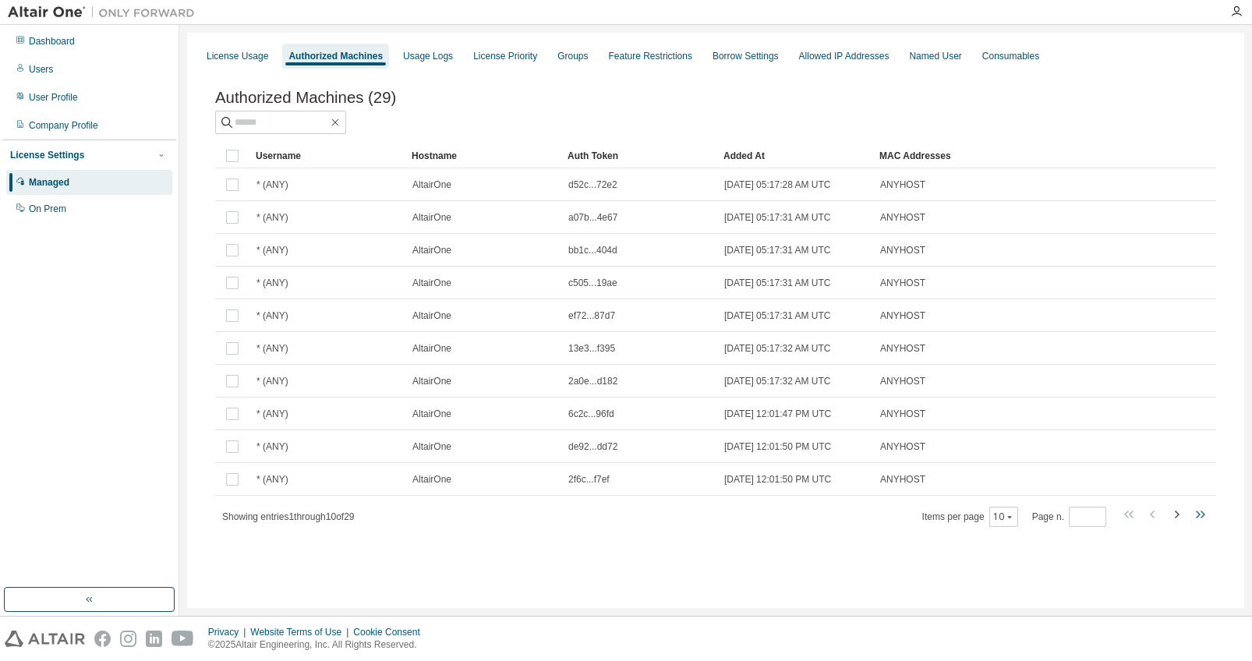
click at [1202, 517] on icon "button" at bounding box center [1203, 515] width 5 height 8
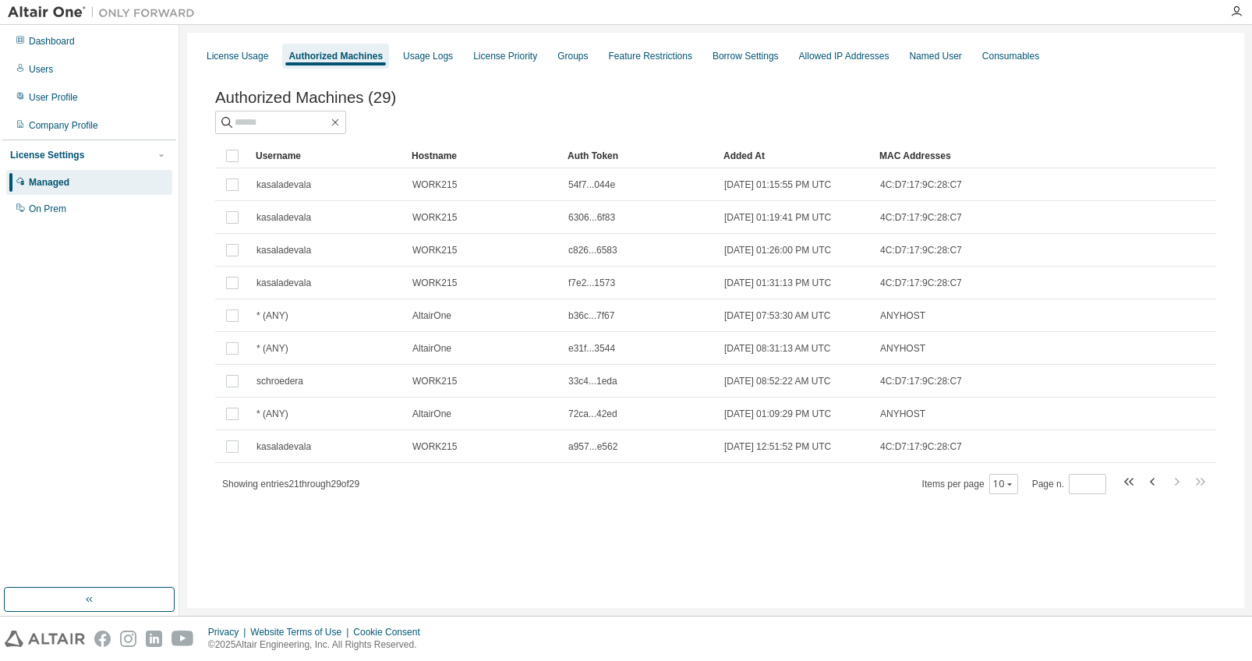
click at [1202, 517] on div "Authorized Machines (29) Clear Load Save Save As Field Operator Value Select fi…" at bounding box center [715, 302] width 1039 height 465
click at [1153, 486] on icon "button" at bounding box center [1152, 482] width 5 height 8
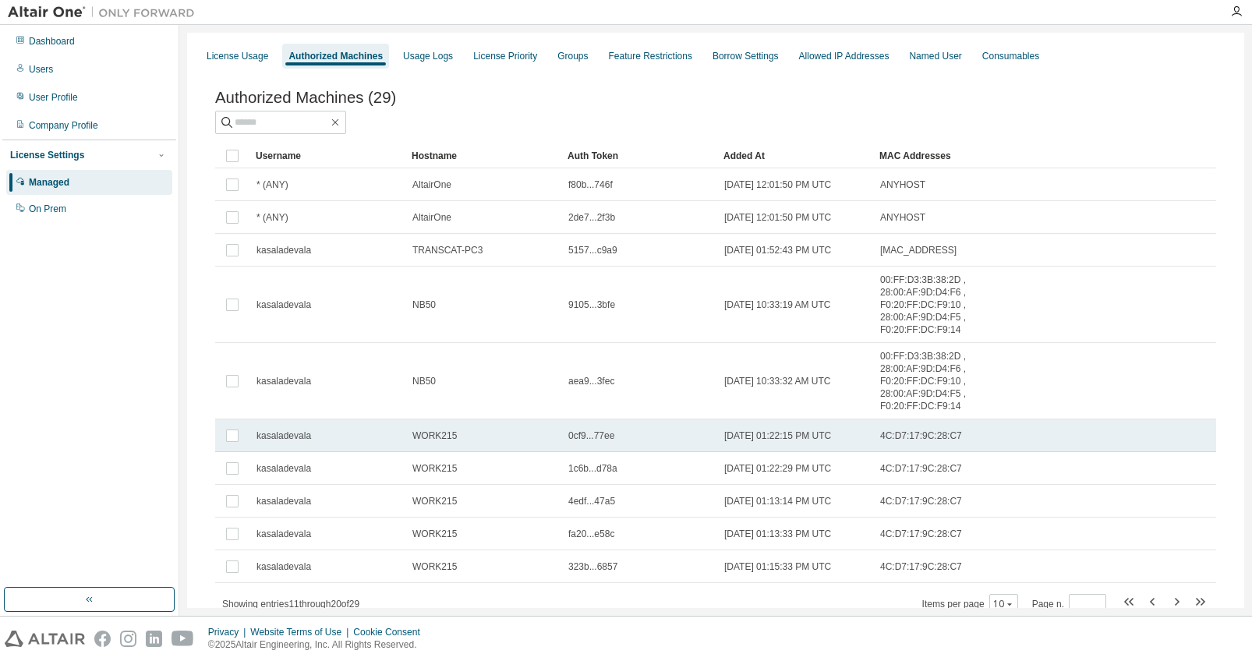
scroll to position [36, 0]
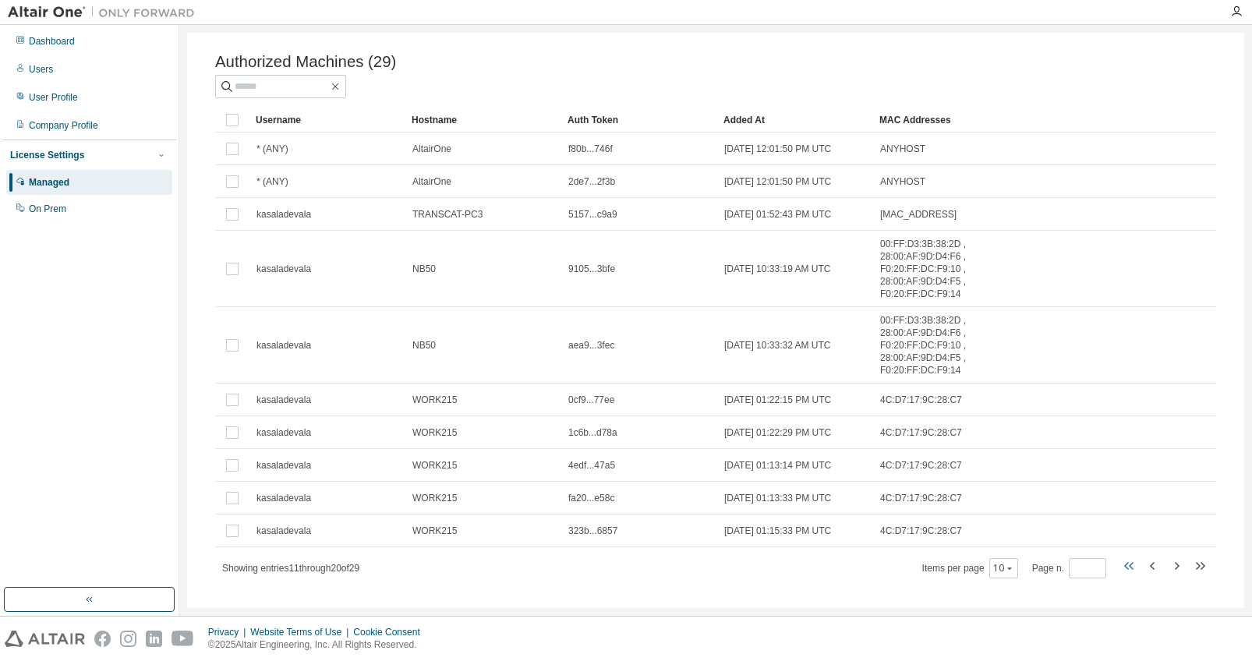
click at [1124, 562] on icon "button" at bounding box center [1126, 566] width 5 height 8
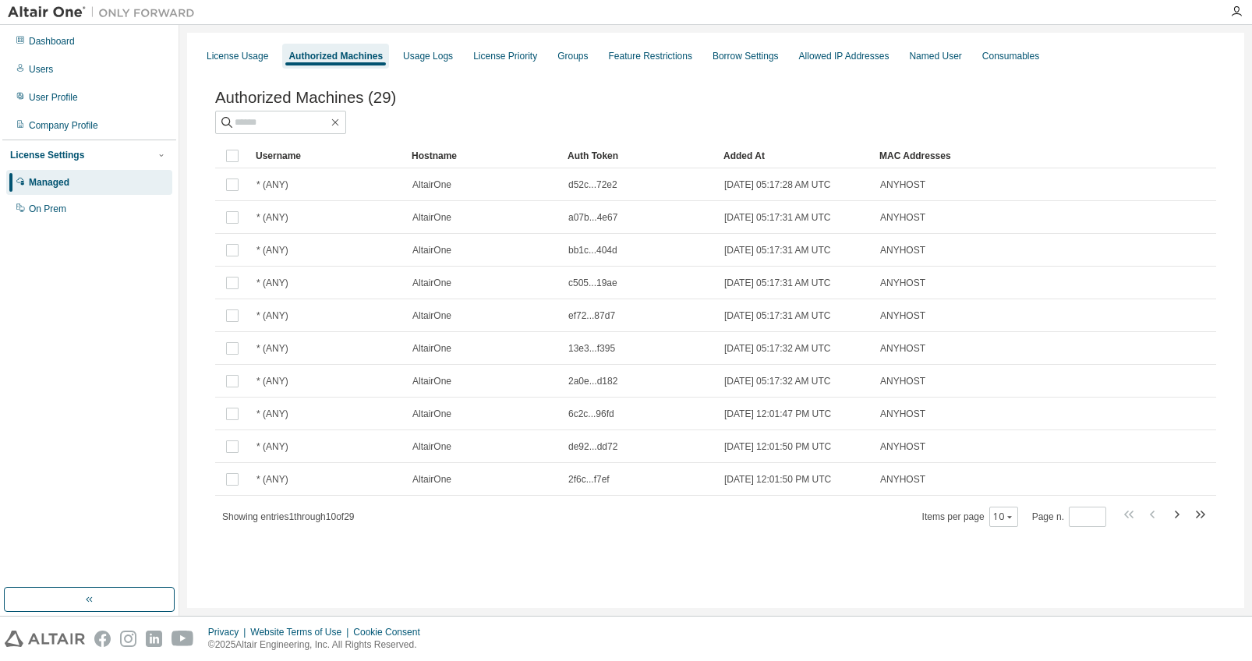
scroll to position [0, 0]
click at [1180, 518] on icon "button" at bounding box center [1176, 514] width 19 height 19
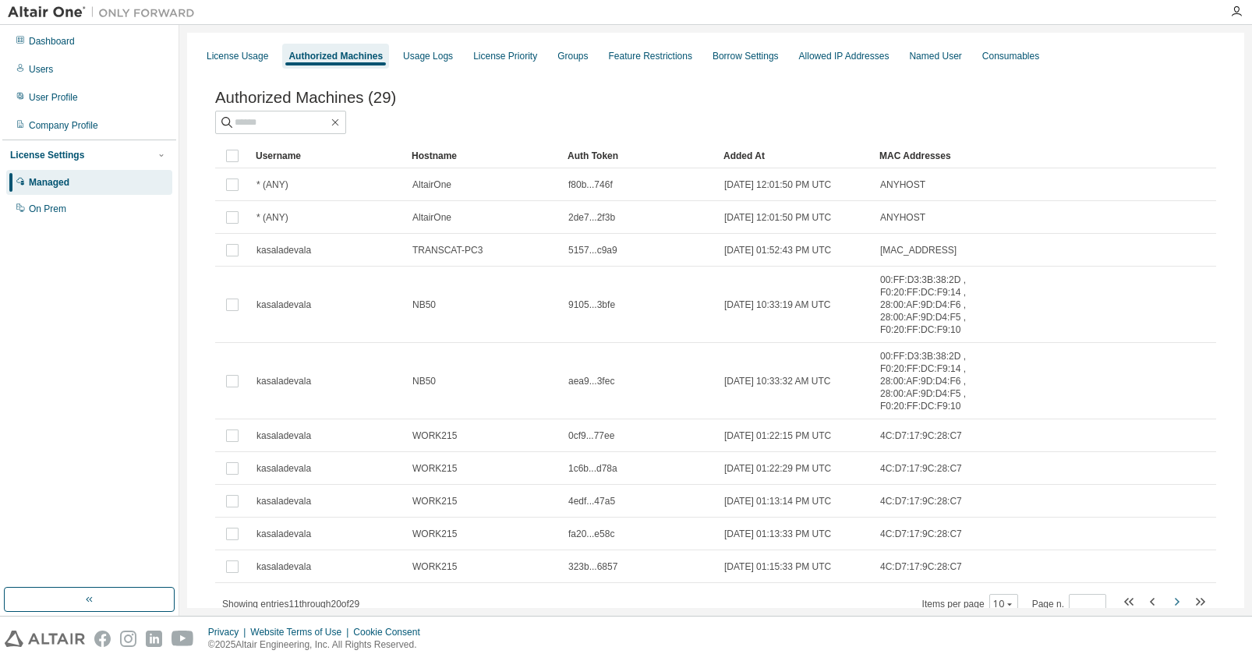
click at [1180, 550] on tr "kasaladevala WORK215 323b...6857 2024-12-12 01:15:33 PM UTC 4C:D7:17:9C:28:C7" at bounding box center [715, 566] width 1001 height 33
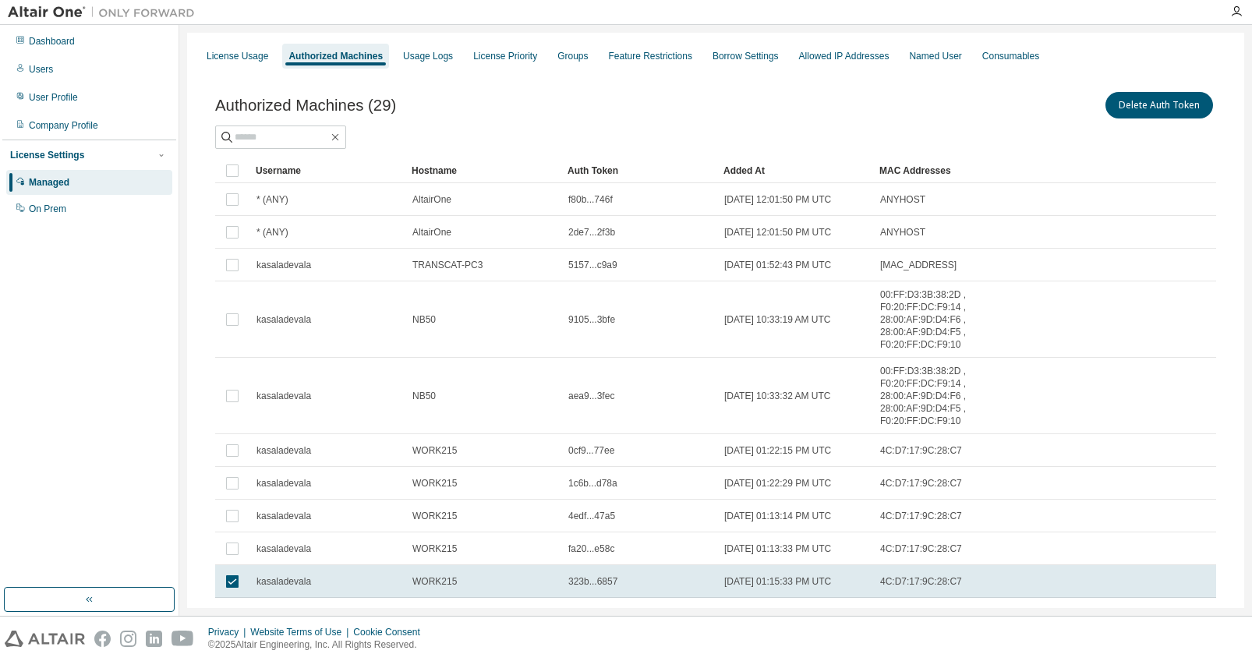
click at [1175, 613] on icon "button" at bounding box center [1177, 617] width 5 height 8
type input "*"
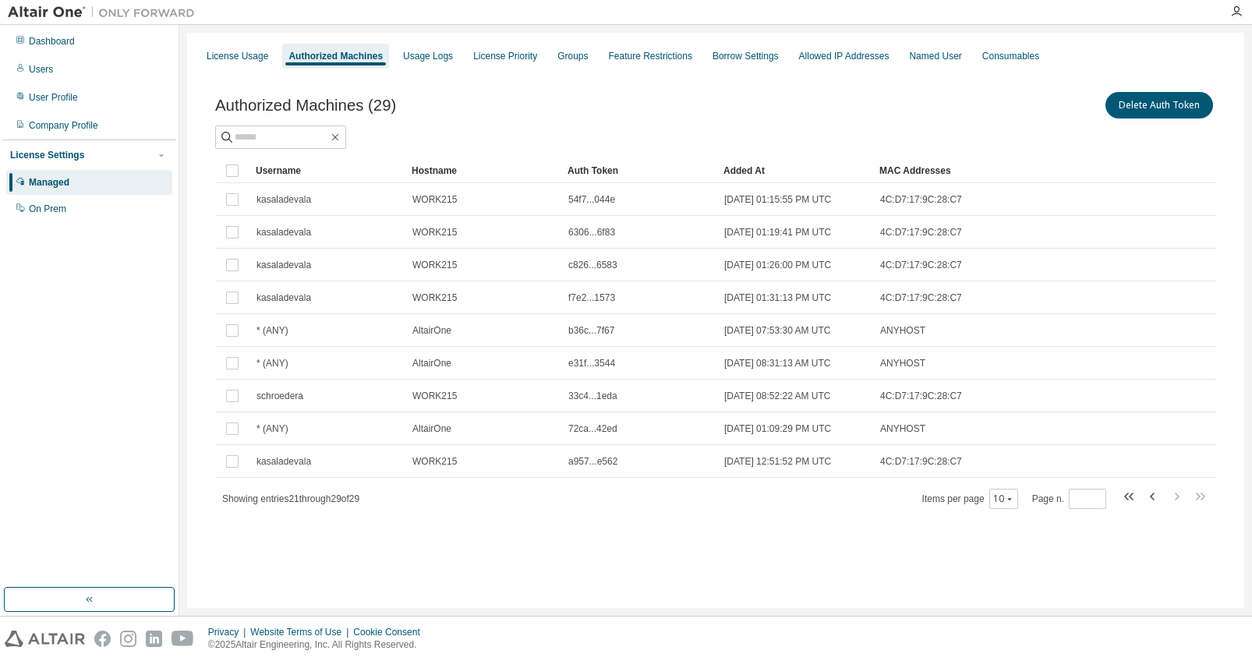
click at [76, 305] on div "Dashboard Users User Profile Company Profile License Settings Managed On Prem" at bounding box center [89, 306] width 174 height 558
click at [58, 41] on div "Dashboard" at bounding box center [52, 41] width 46 height 12
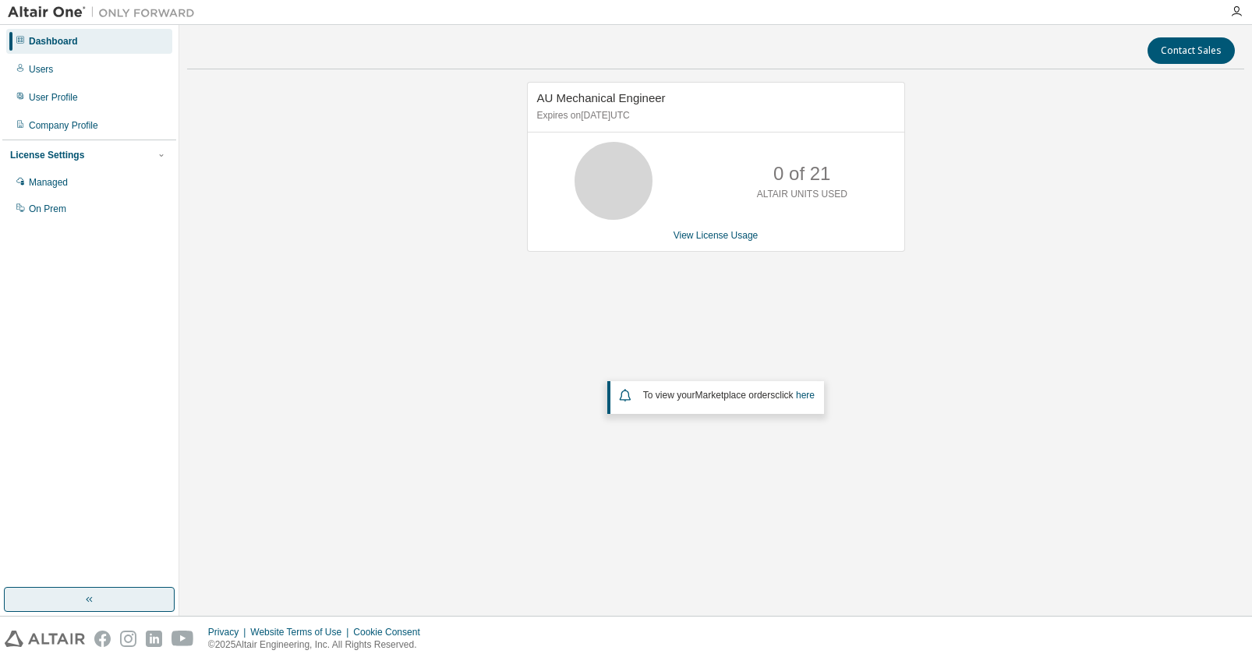
click at [116, 603] on button "button" at bounding box center [89, 599] width 171 height 25
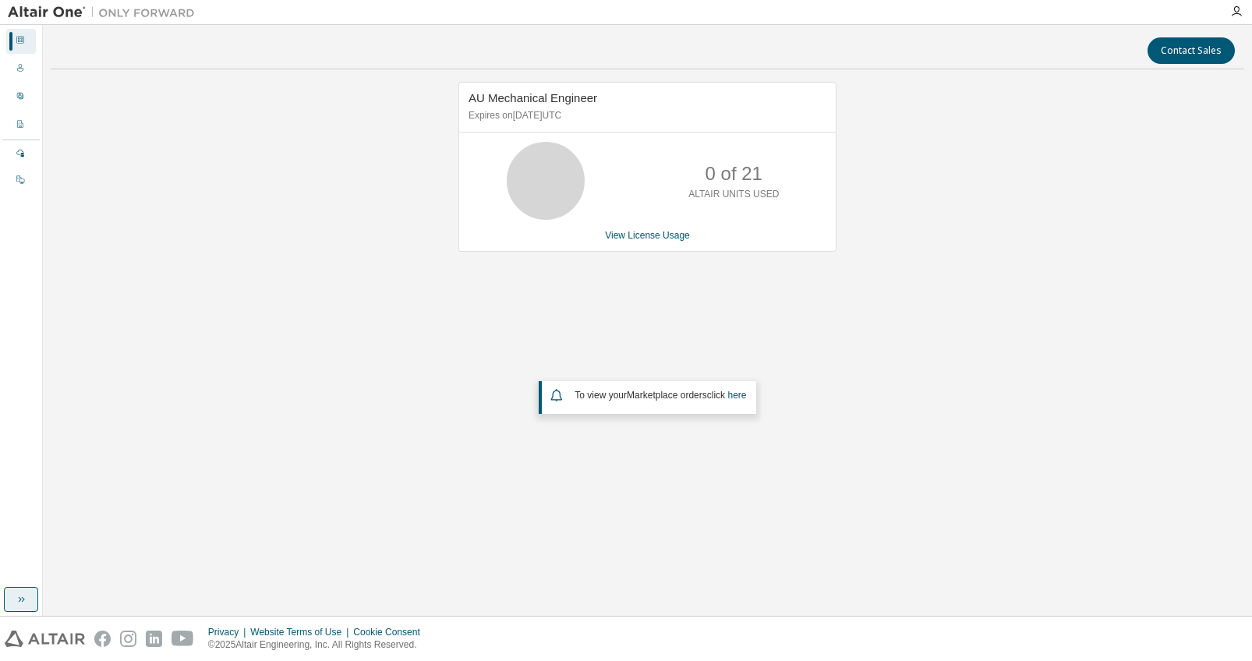
click at [16, 602] on icon "button" at bounding box center [21, 599] width 12 height 12
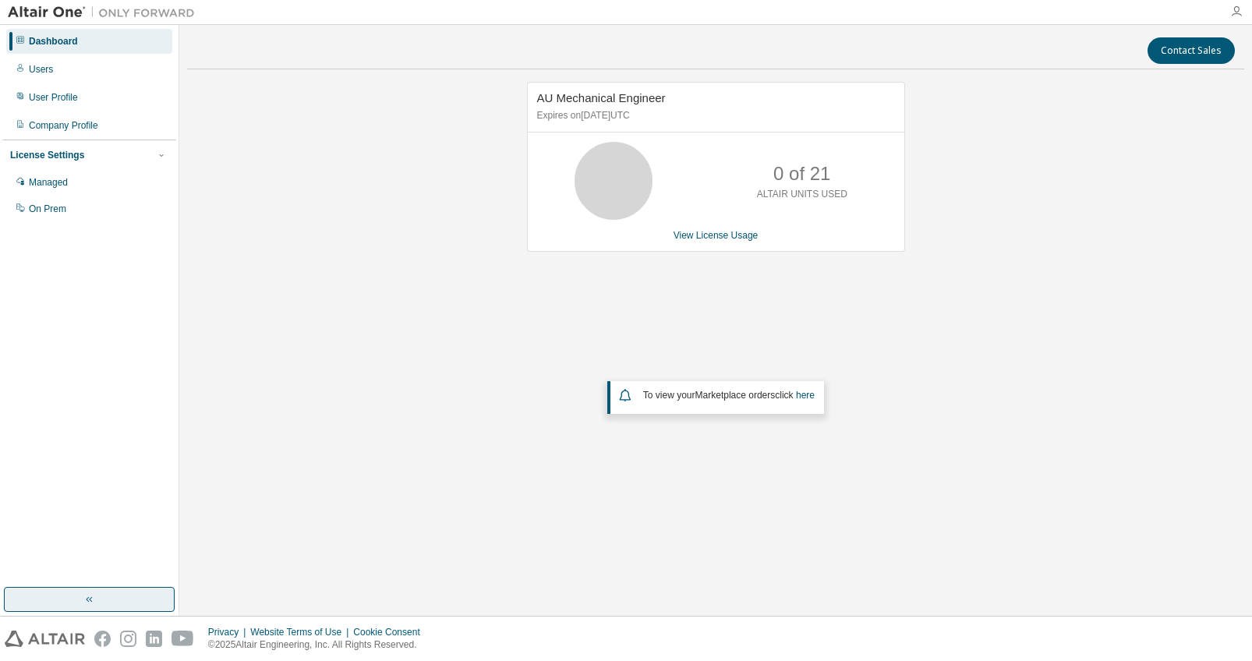
click at [1234, 15] on icon "button" at bounding box center [1236, 11] width 12 height 12
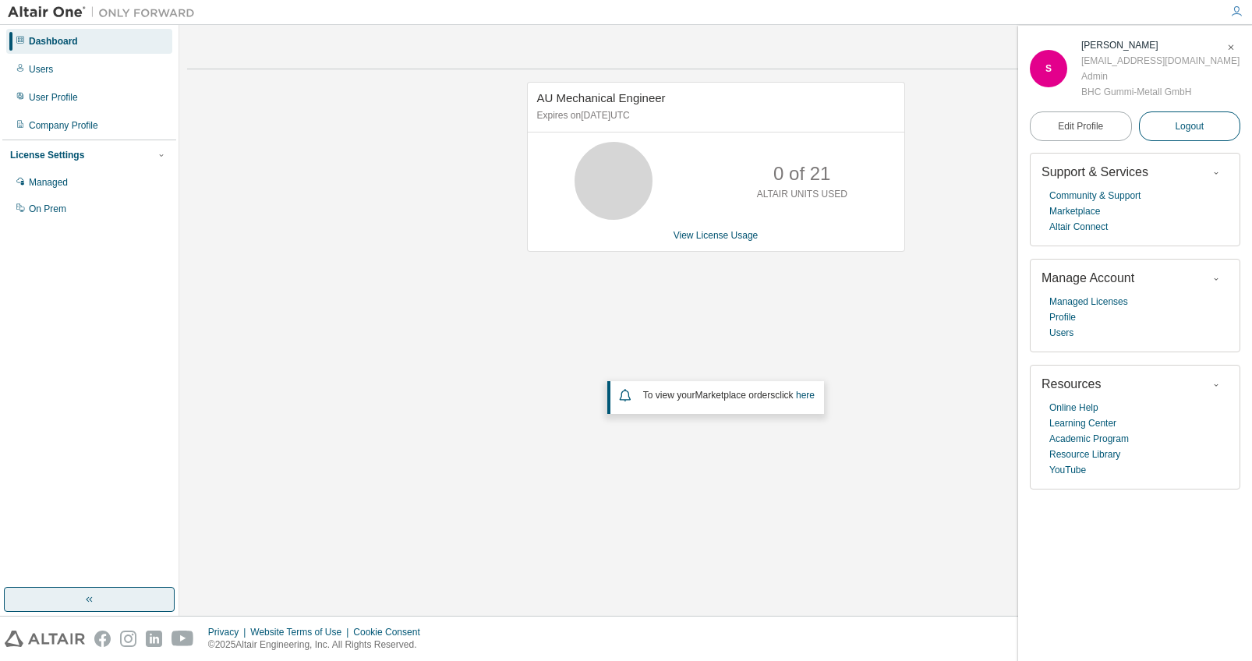
click at [1192, 125] on span "Logout" at bounding box center [1189, 127] width 29 height 16
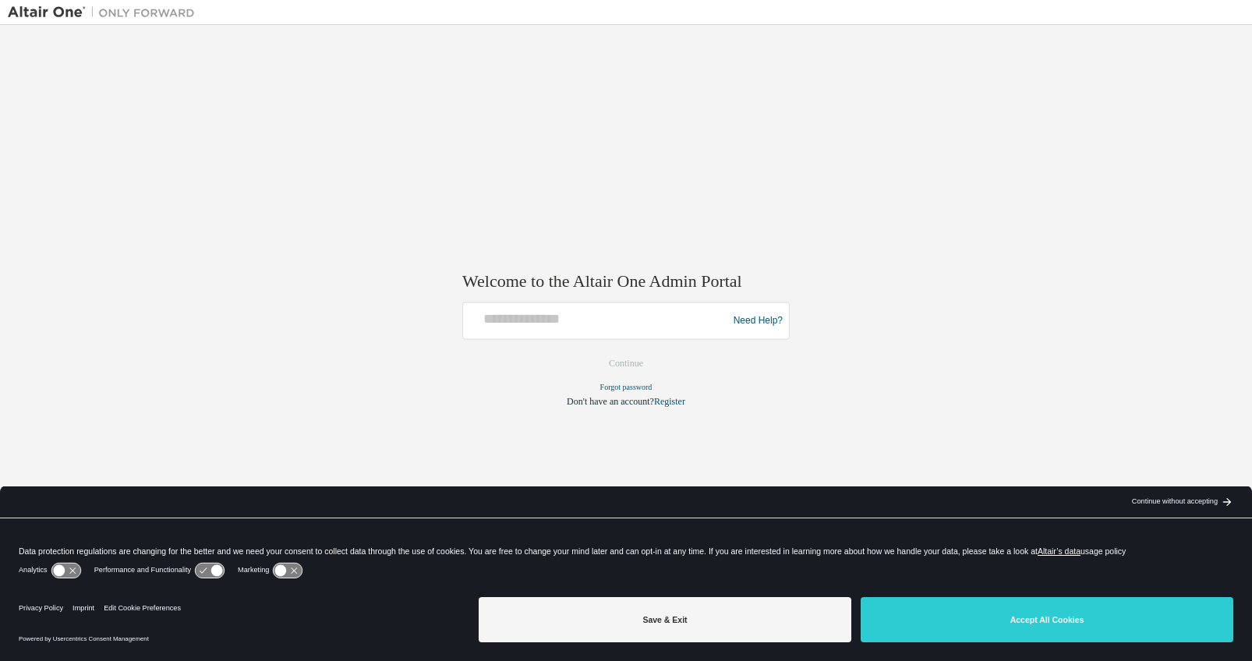
click at [621, 331] on div at bounding box center [597, 321] width 257 height 30
click at [619, 320] on input "text" at bounding box center [597, 317] width 257 height 23
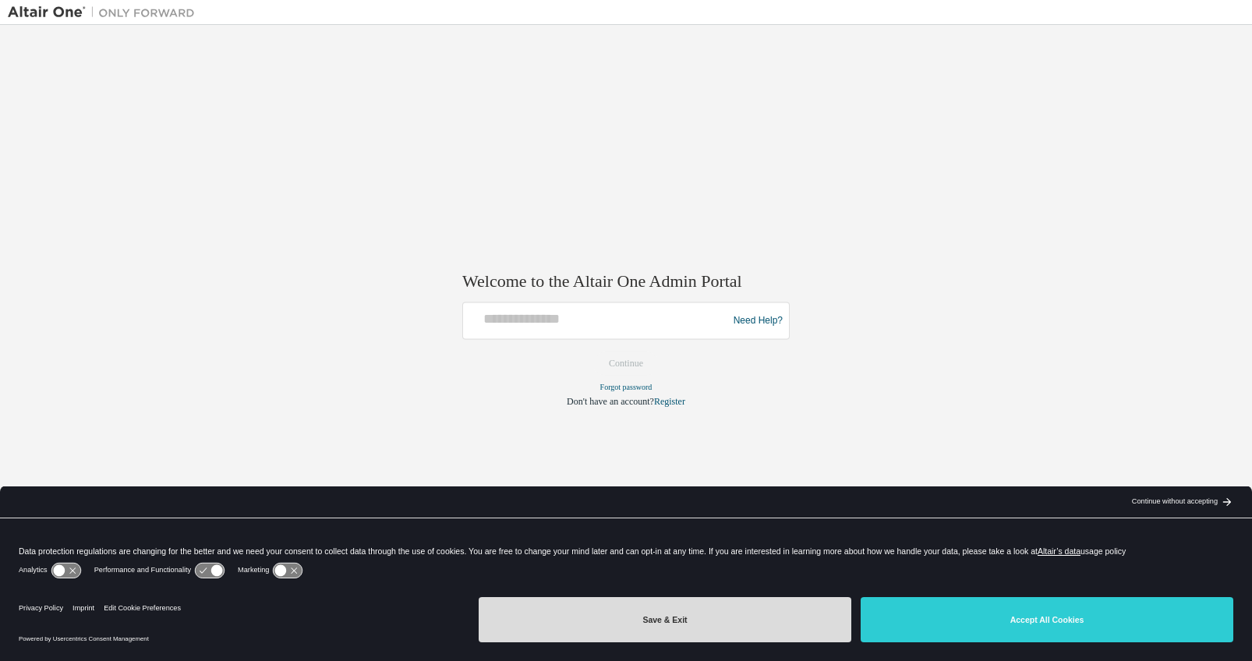
click at [699, 614] on button "Save & Exit" at bounding box center [665, 619] width 373 height 45
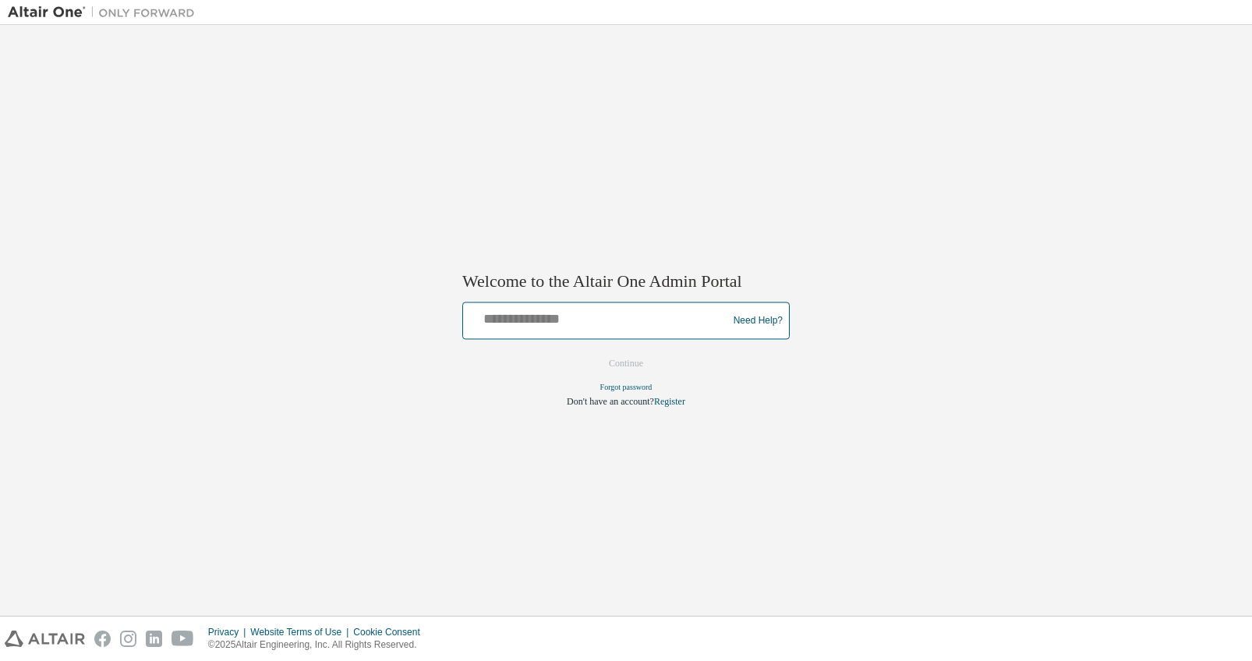
click at [617, 319] on input "text" at bounding box center [597, 317] width 257 height 23
drag, startPoint x: 617, startPoint y: 319, endPoint x: 592, endPoint y: 319, distance: 25.0
click at [592, 319] on input "text" at bounding box center [597, 317] width 257 height 23
click at [713, 172] on div "Welcome to the Altair One Admin Portal Need Help? Please make sure that you pro…" at bounding box center [626, 320] width 1237 height 575
click at [670, 313] on input "text" at bounding box center [597, 317] width 257 height 23
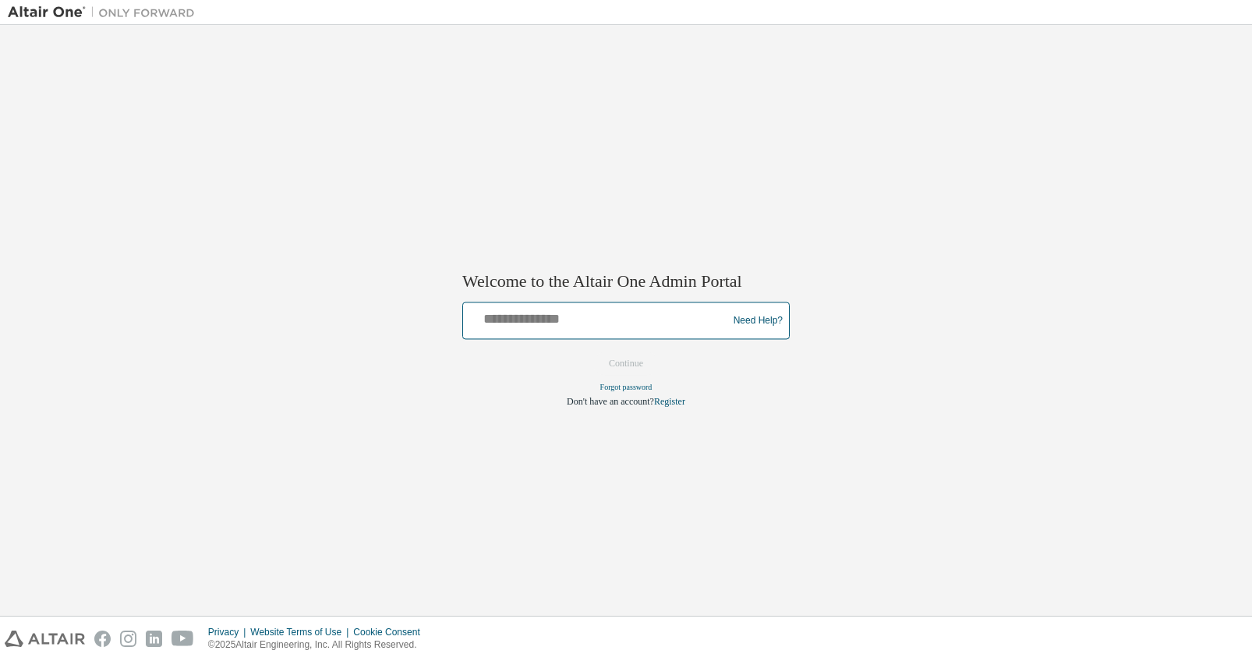
click at [670, 313] on input "text" at bounding box center [597, 317] width 257 height 23
click at [678, 328] on input "text" at bounding box center [597, 317] width 257 height 23
drag, startPoint x: 676, startPoint y: 317, endPoint x: 596, endPoint y: 216, distance: 129.3
click at [598, 225] on div "Welcome to the Altair One Admin Portal Need Help? Please make sure that you pro…" at bounding box center [626, 320] width 1237 height 575
click at [648, 328] on input "text" at bounding box center [597, 317] width 257 height 23
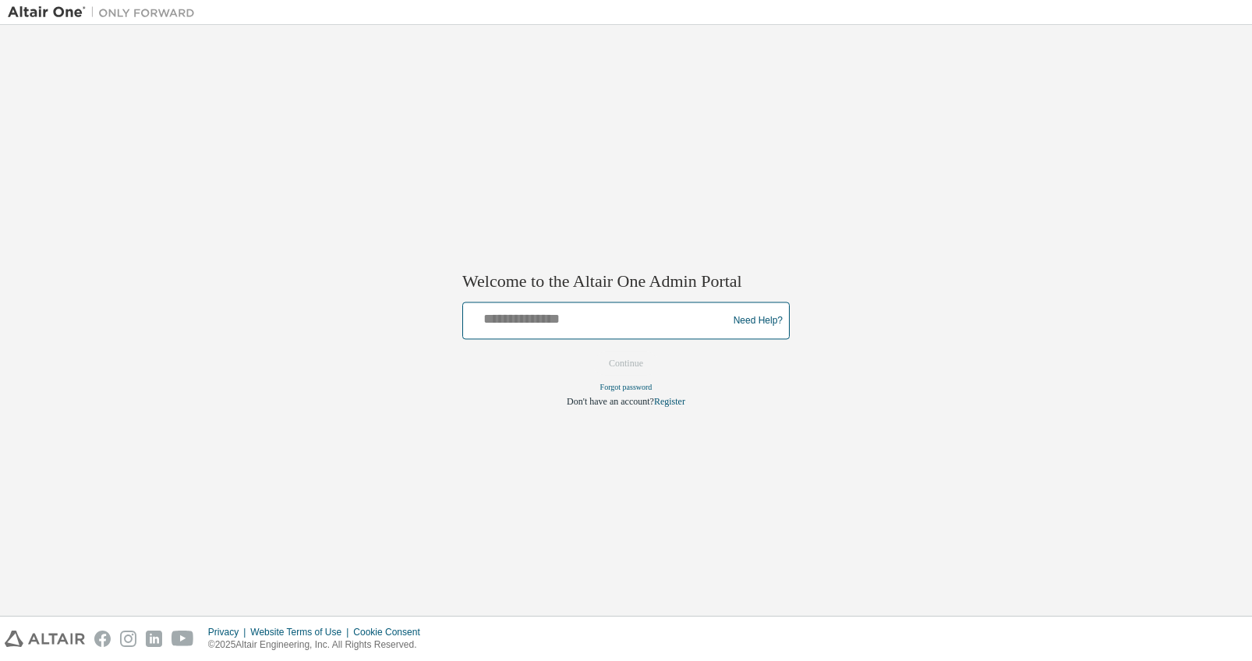
click at [648, 328] on input "text" at bounding box center [597, 317] width 257 height 23
type input "**********"
click at [593, 352] on button "Continue" at bounding box center [626, 363] width 67 height 23
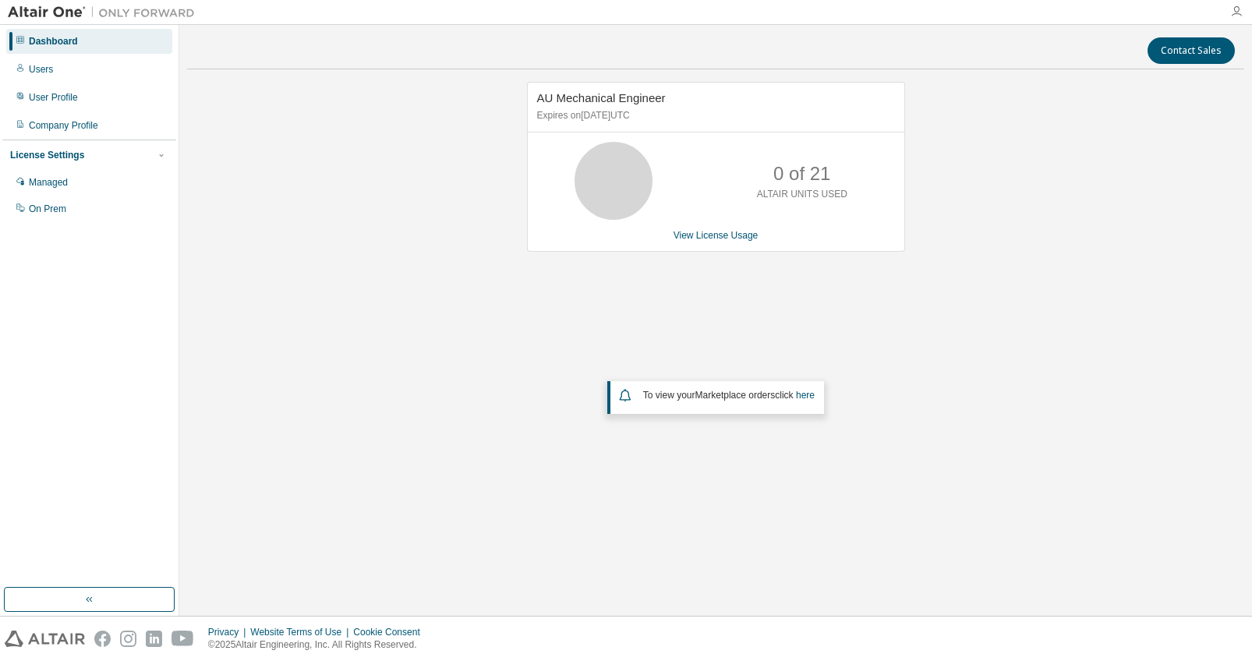
click at [1237, 11] on icon "button" at bounding box center [1236, 11] width 12 height 12
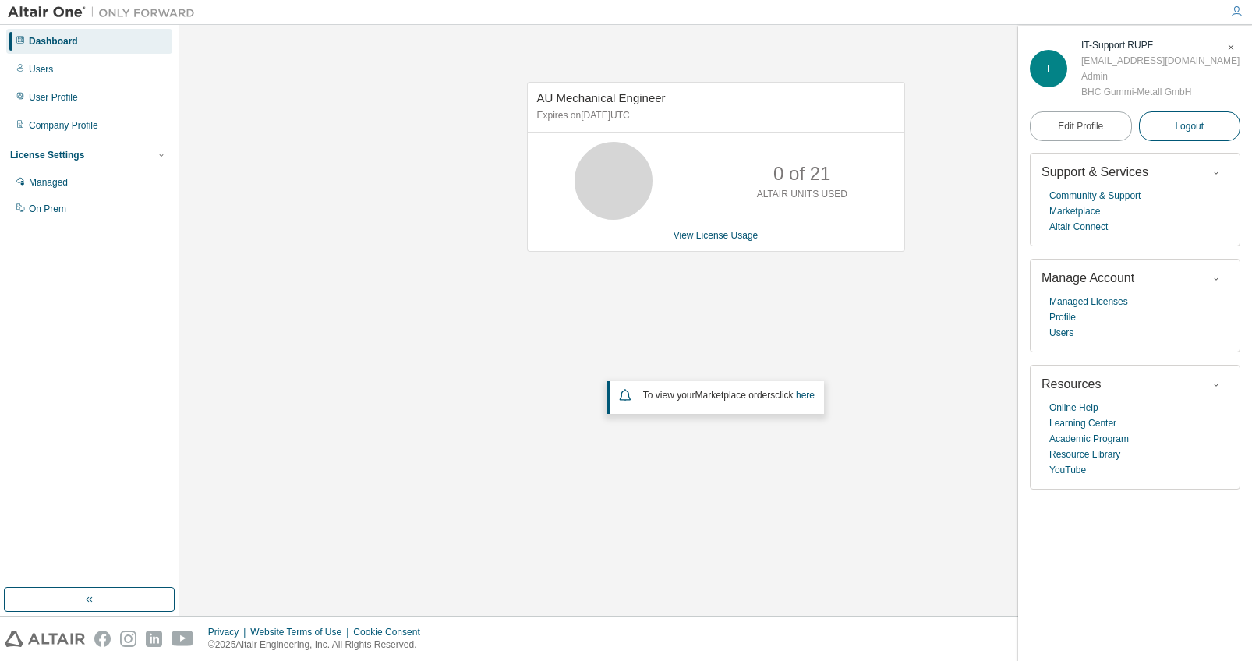
click at [1170, 126] on button "Logout" at bounding box center [1190, 126] width 102 height 30
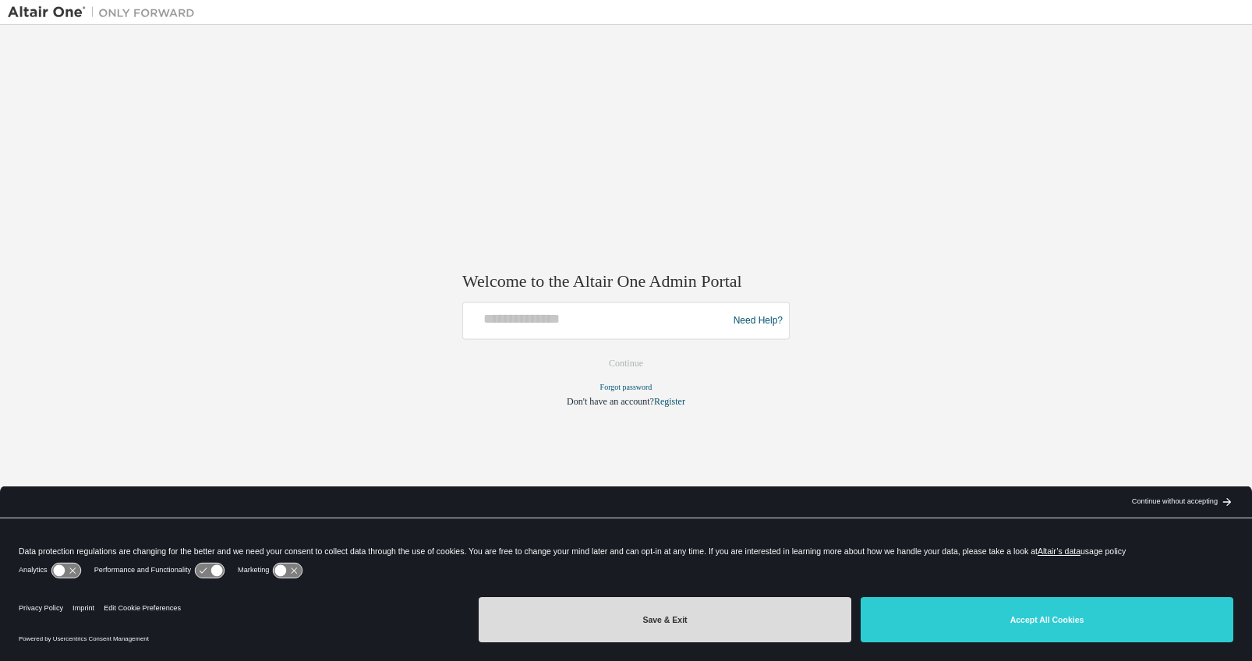
click at [718, 621] on button "Save & Exit" at bounding box center [665, 619] width 373 height 45
